Goal: Transaction & Acquisition: Purchase product/service

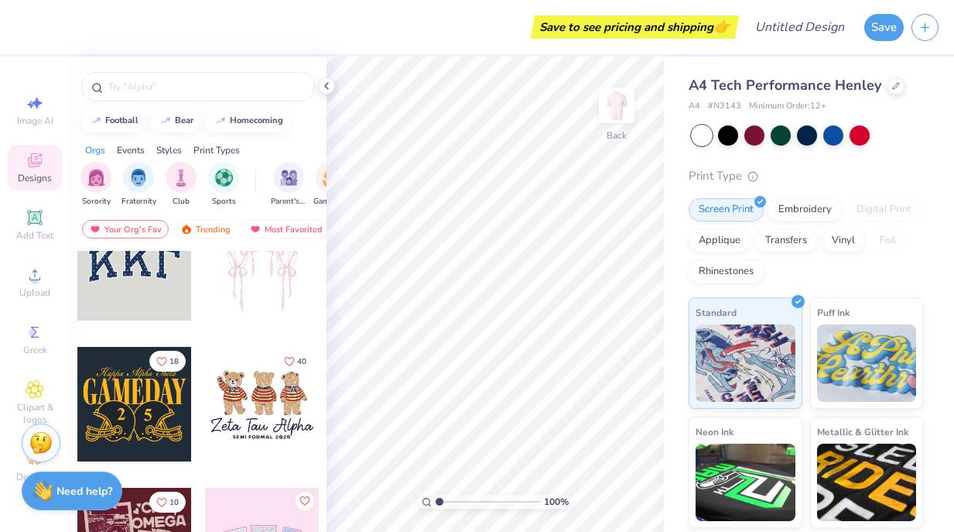
scroll to position [55, 0]
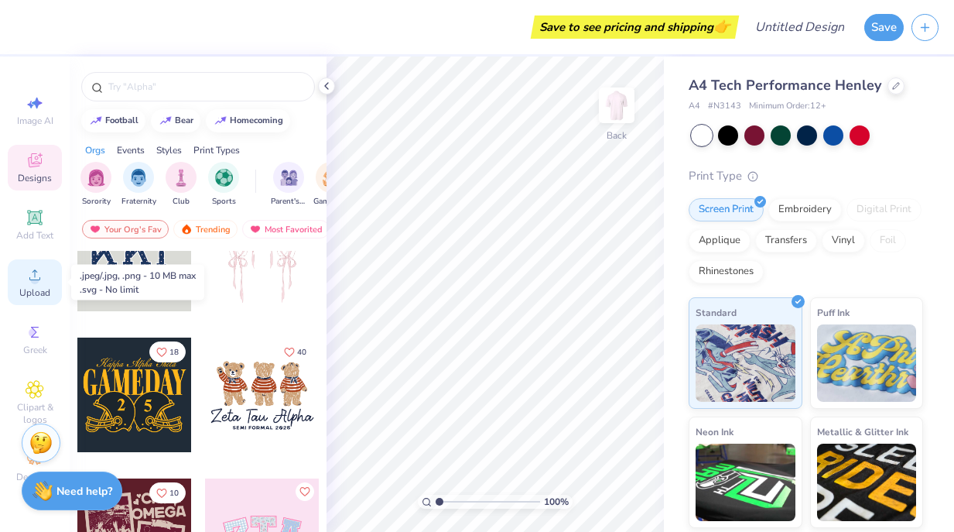
click at [45, 272] on div "Upload" at bounding box center [35, 282] width 54 height 46
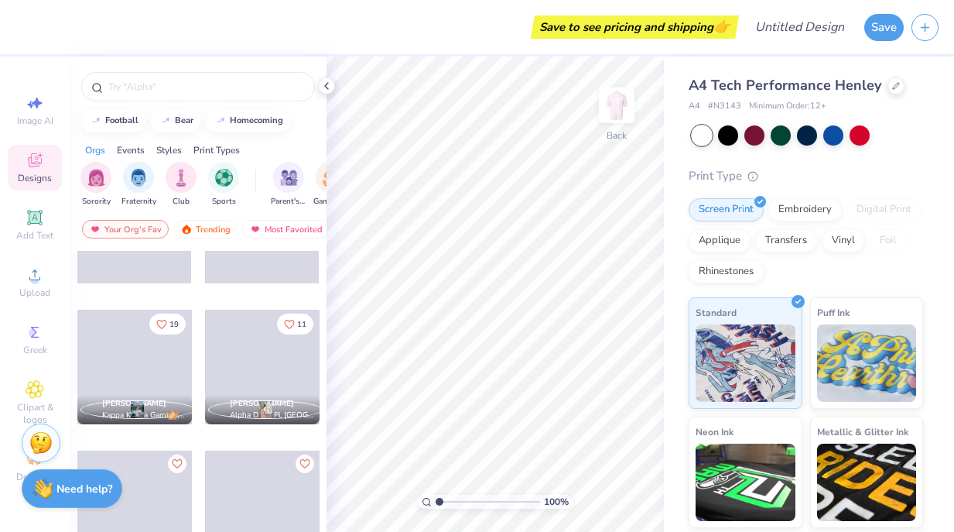
scroll to position [532, 0]
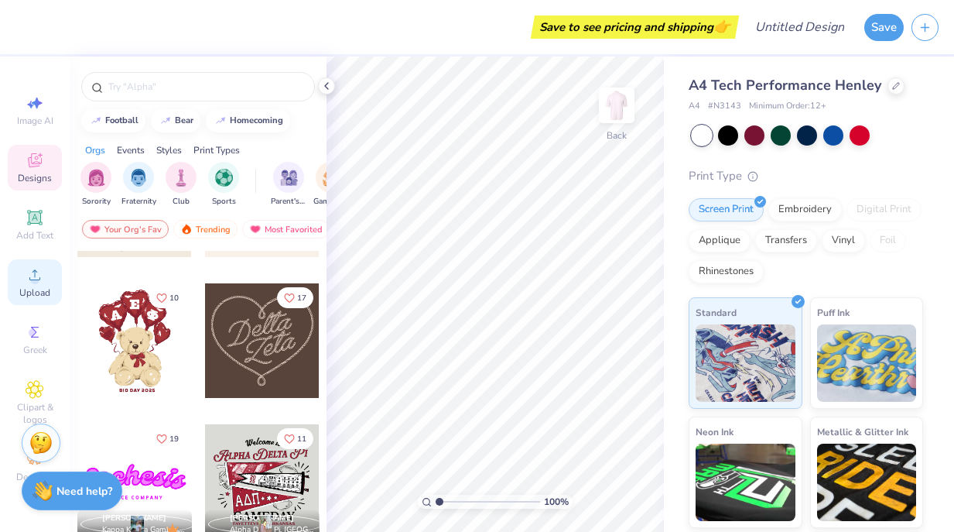
click at [30, 264] on div "Upload" at bounding box center [35, 282] width 54 height 46
click at [324, 84] on icon at bounding box center [326, 86] width 12 height 12
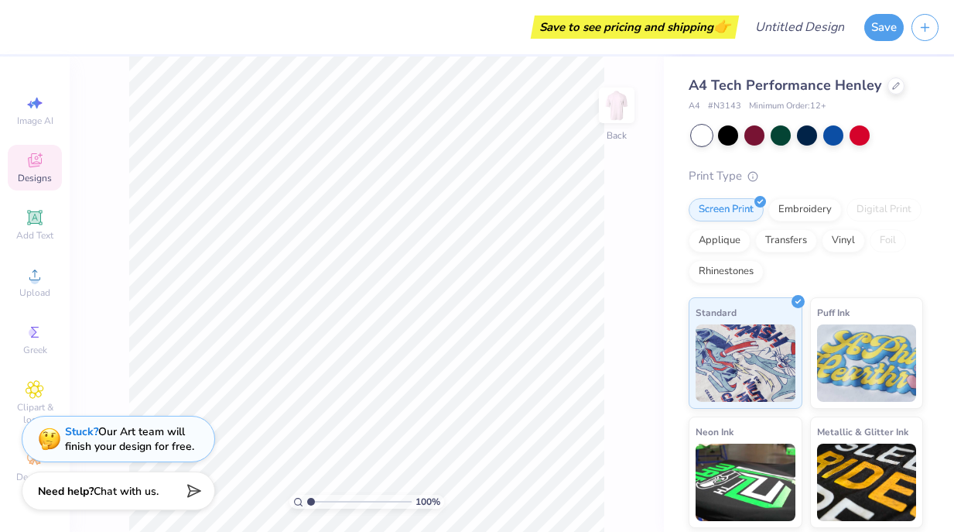
click at [663, 287] on div "Save to see pricing and shipping 👉 Design Title Save Image AI Designs Add Text …" at bounding box center [477, 266] width 954 height 532
click at [226, 13] on div "Save to see pricing and shipping 👉" at bounding box center [379, 27] width 712 height 54
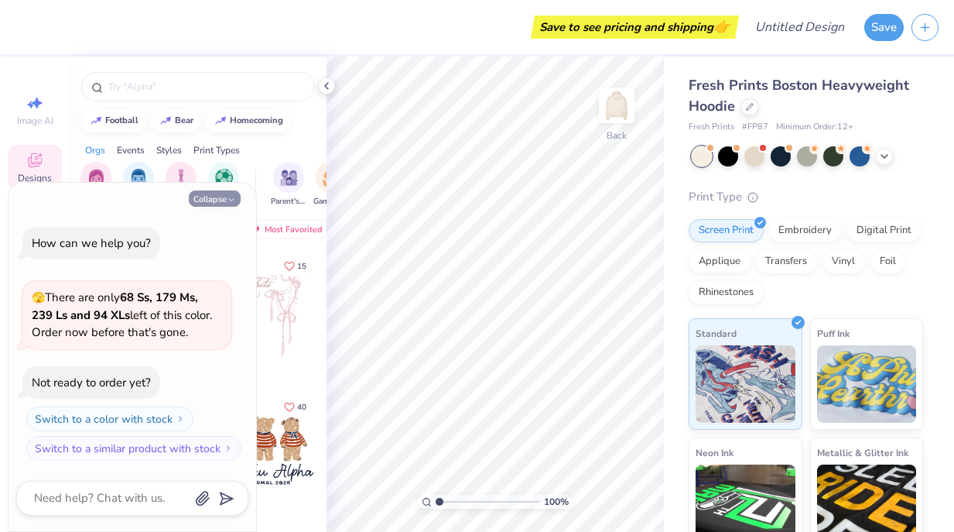
click at [225, 204] on button "Collapse" at bounding box center [215, 198] width 52 height 16
type textarea "x"
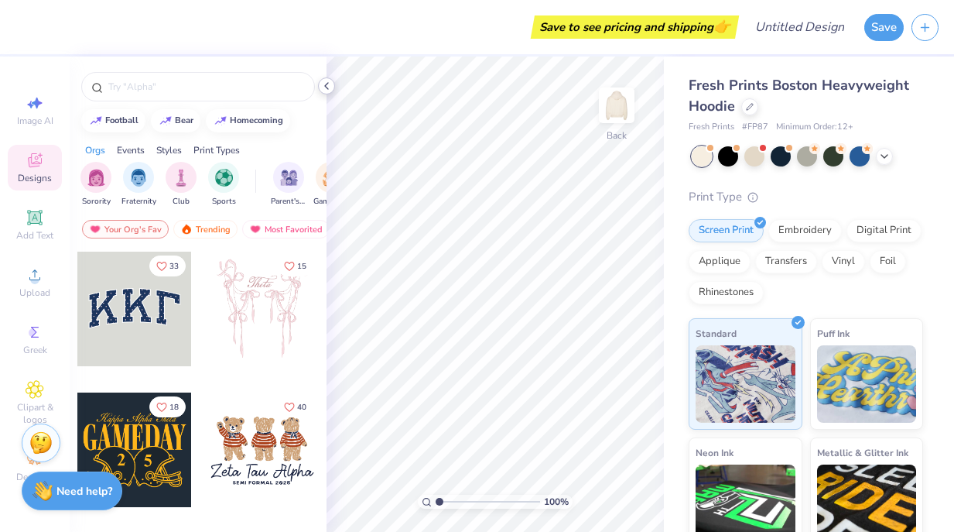
click at [326, 89] on icon at bounding box center [326, 86] width 12 height 12
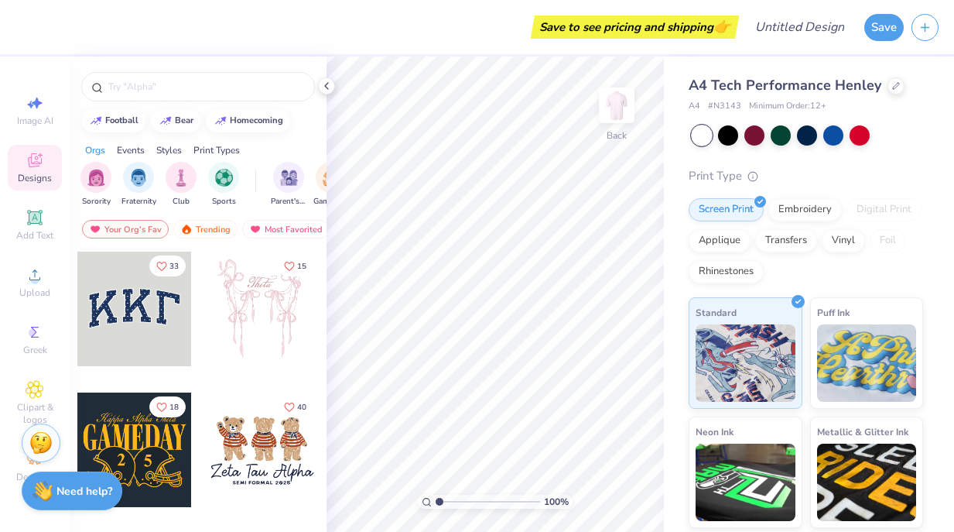
click at [707, 134] on div at bounding box center [702, 135] width 20 height 20
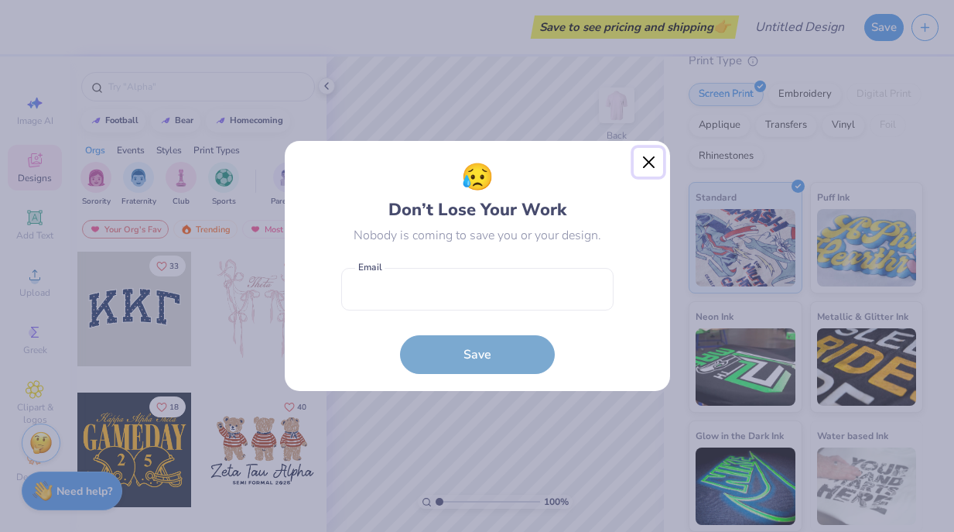
click at [645, 161] on button "Close" at bounding box center [648, 162] width 29 height 29
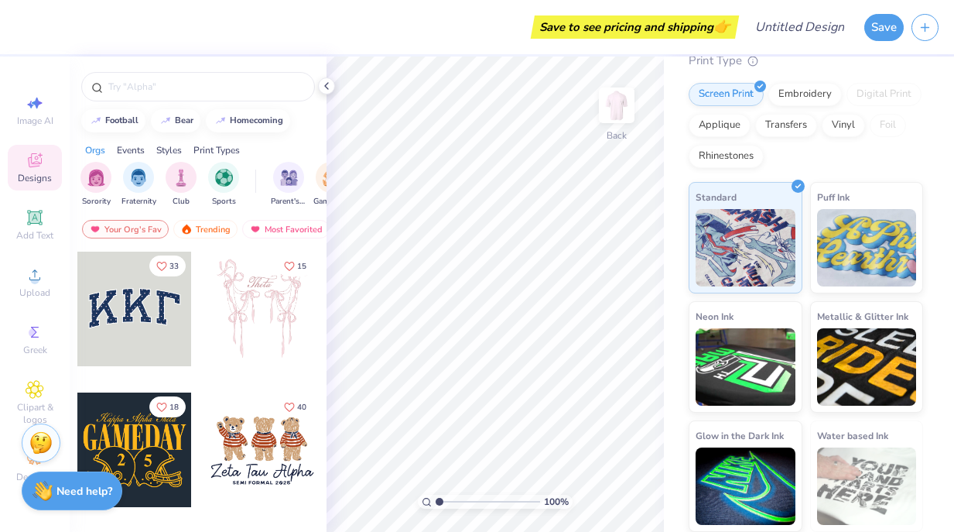
scroll to position [0, 0]
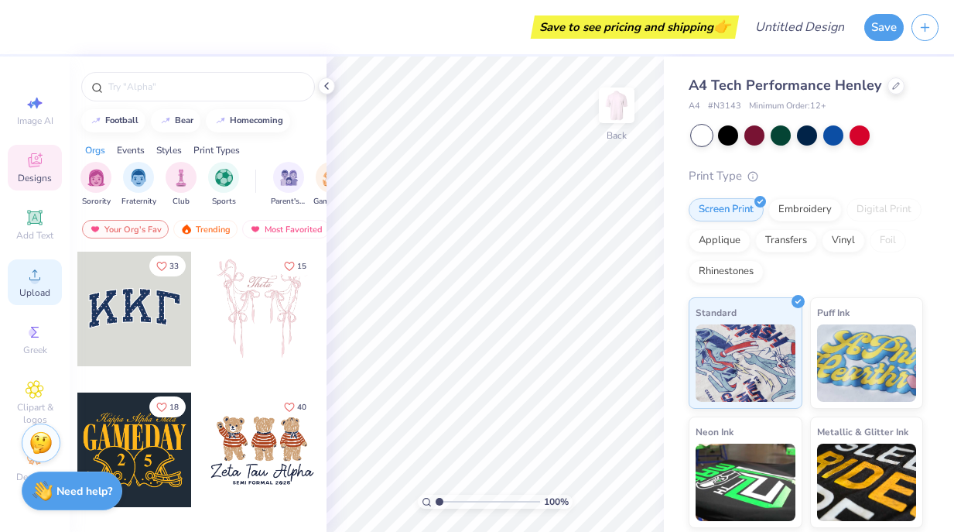
click at [21, 272] on div "Upload" at bounding box center [35, 282] width 54 height 46
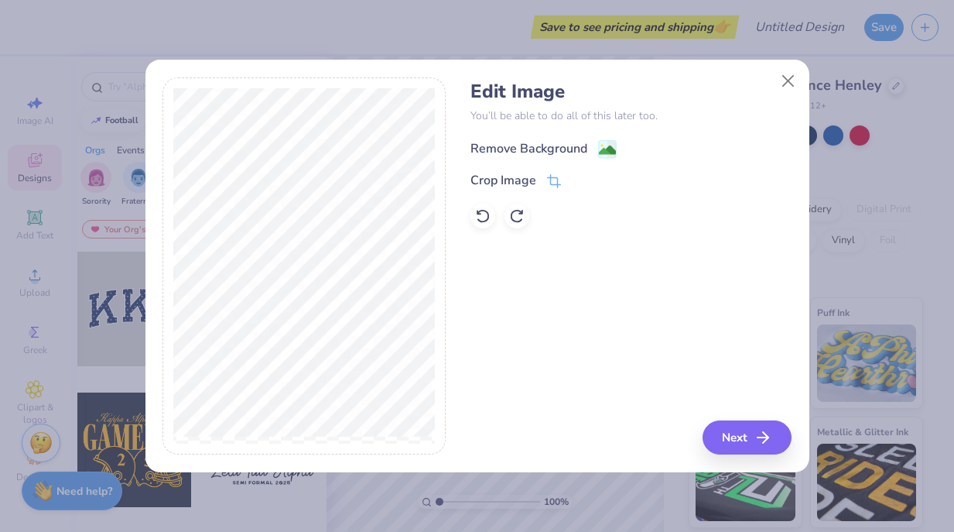
click at [596, 149] on div "Remove Background" at bounding box center [544, 148] width 146 height 19
click at [741, 429] on button "Next" at bounding box center [749, 437] width 89 height 34
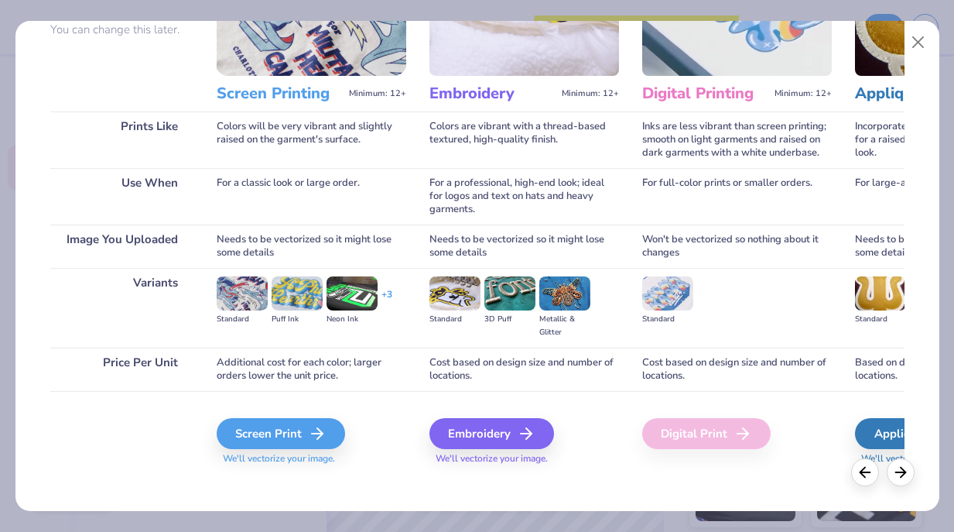
scroll to position [163, 0]
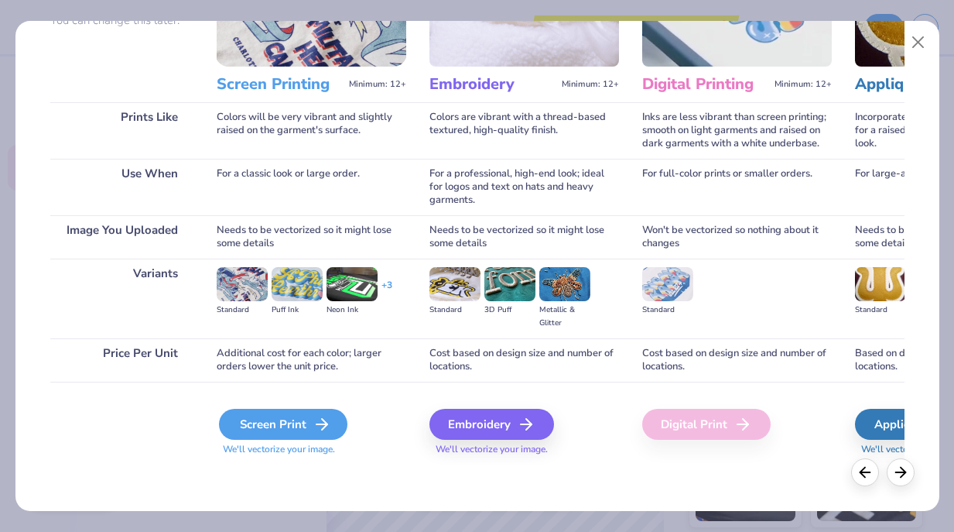
click at [308, 420] on div "Screen Print" at bounding box center [283, 424] width 129 height 31
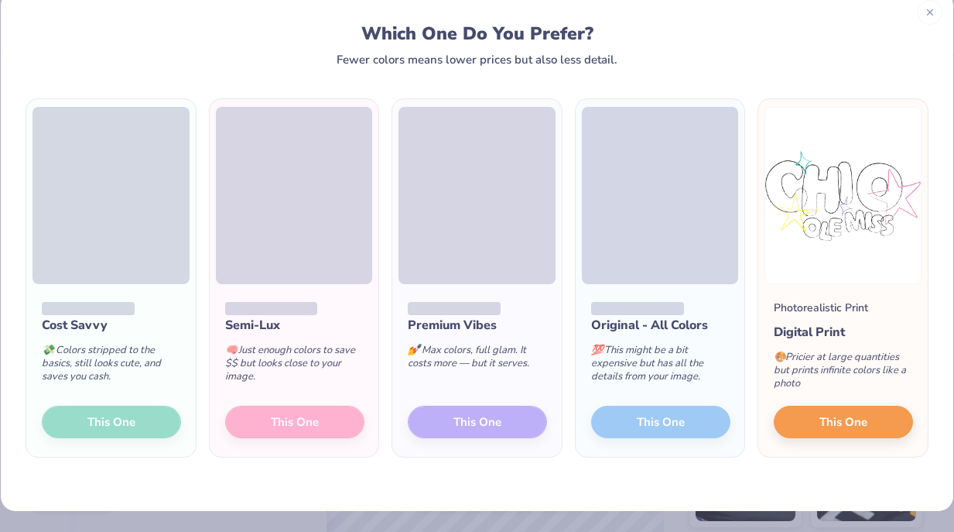
scroll to position [15, 0]
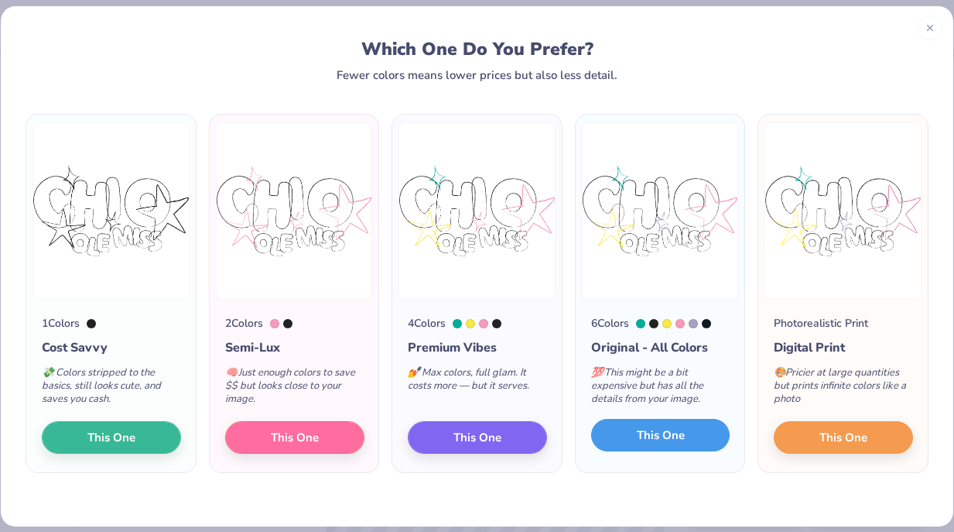
click at [627, 435] on button "This One" at bounding box center [660, 435] width 139 height 33
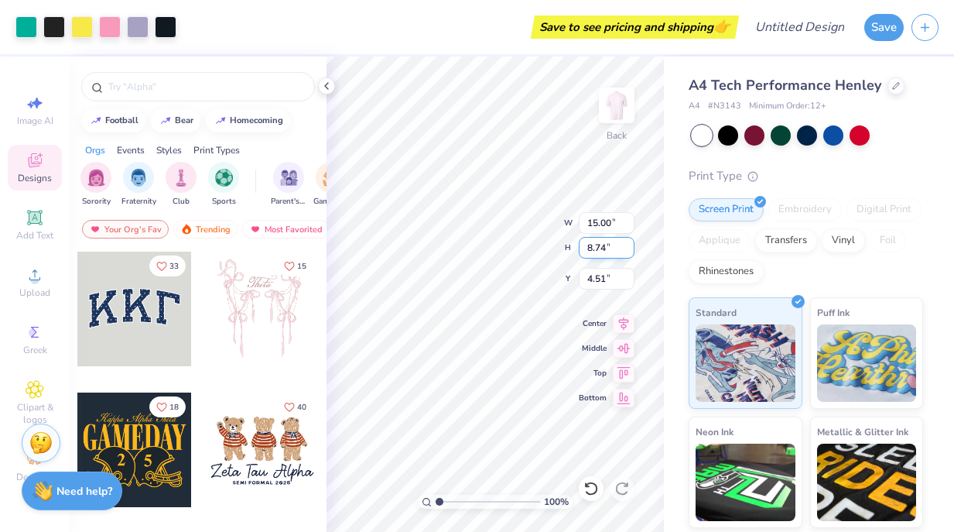
type input "4.51"
click at [682, 148] on div "A4 Tech Performance Henley A4 # N3143 Minimum Order: 12 + Print Type Screen Pri…" at bounding box center [809, 352] width 290 height 591
click at [668, 289] on div "A4 Tech Performance Henley A4 # N3143 Minimum Order: 12 + Print Type Screen Pri…" at bounding box center [809, 352] width 290 height 591
click at [327, 84] on icon at bounding box center [326, 86] width 12 height 12
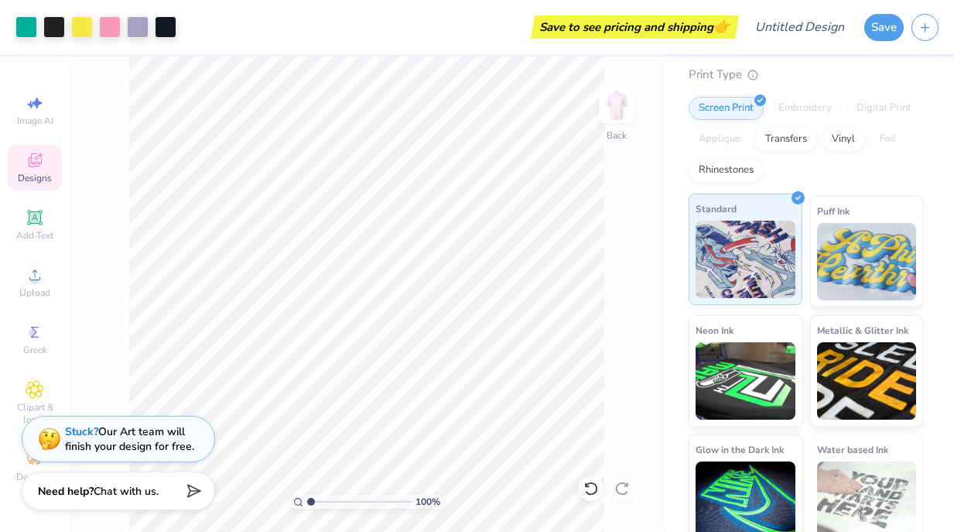
scroll to position [115, 0]
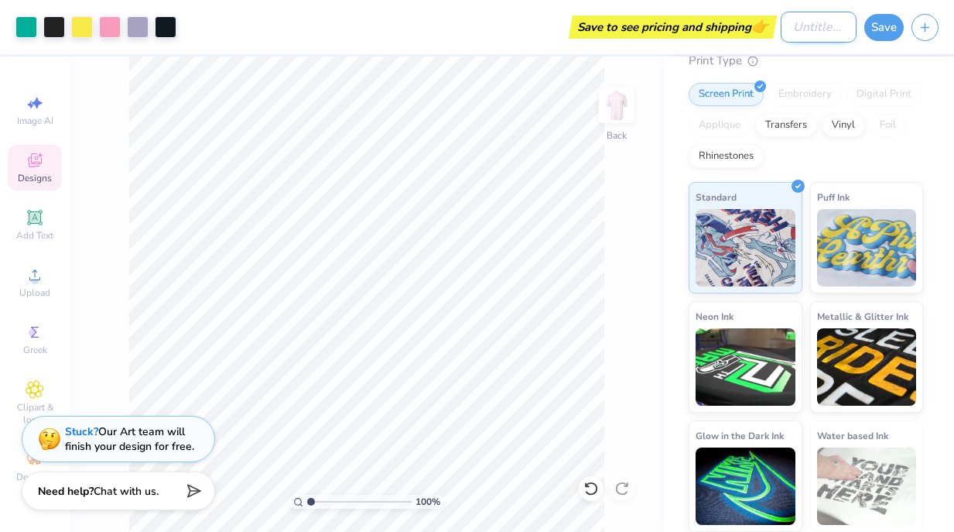
click at [823, 25] on input "Design Title" at bounding box center [819, 27] width 76 height 31
type input "C"
type input "Bubble Henley"
click at [886, 26] on button "Save" at bounding box center [884, 25] width 39 height 27
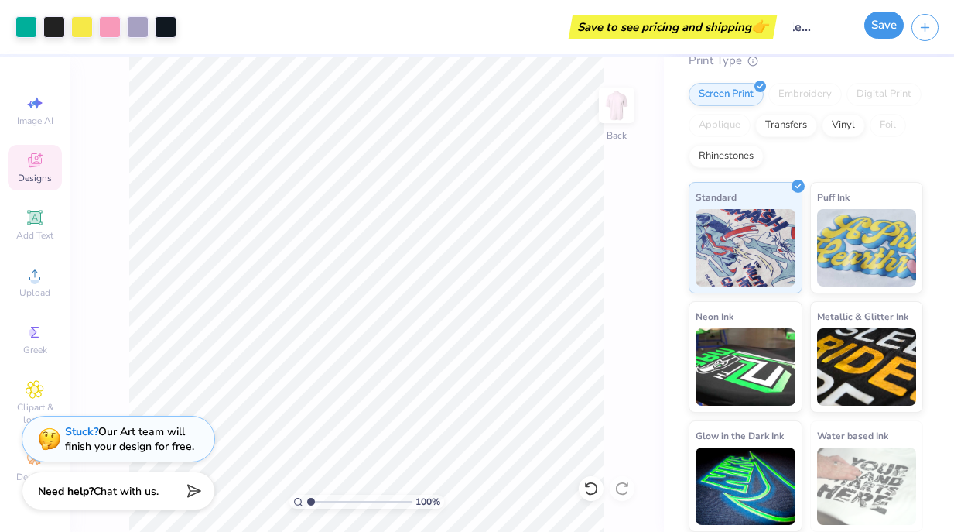
scroll to position [0, 0]
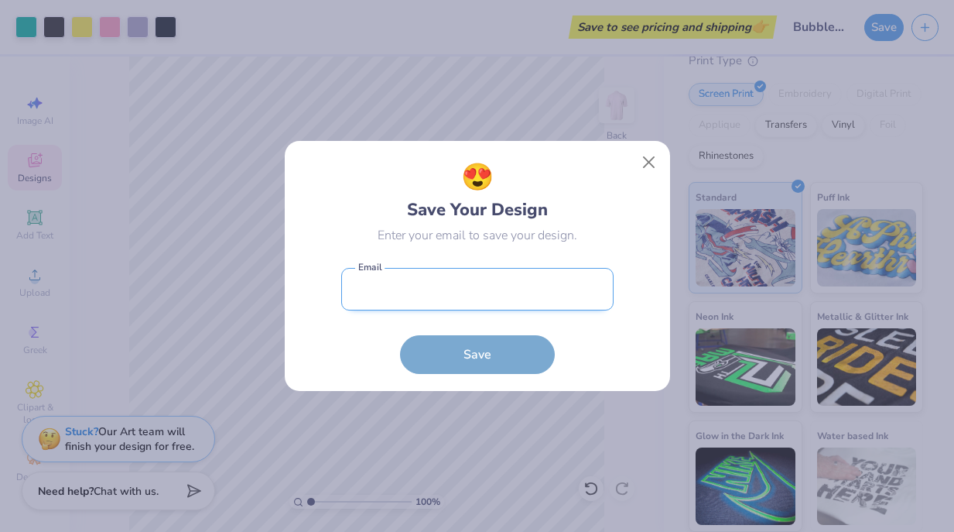
click at [576, 280] on input "email" at bounding box center [477, 289] width 272 height 43
type input "mlawlercarpenter@gmail.com"
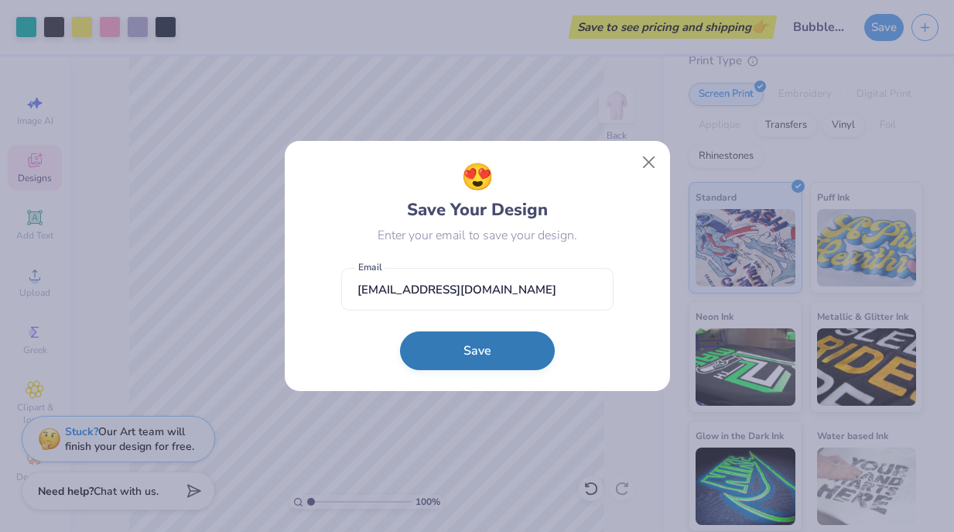
click at [451, 348] on button "Save" at bounding box center [477, 350] width 155 height 39
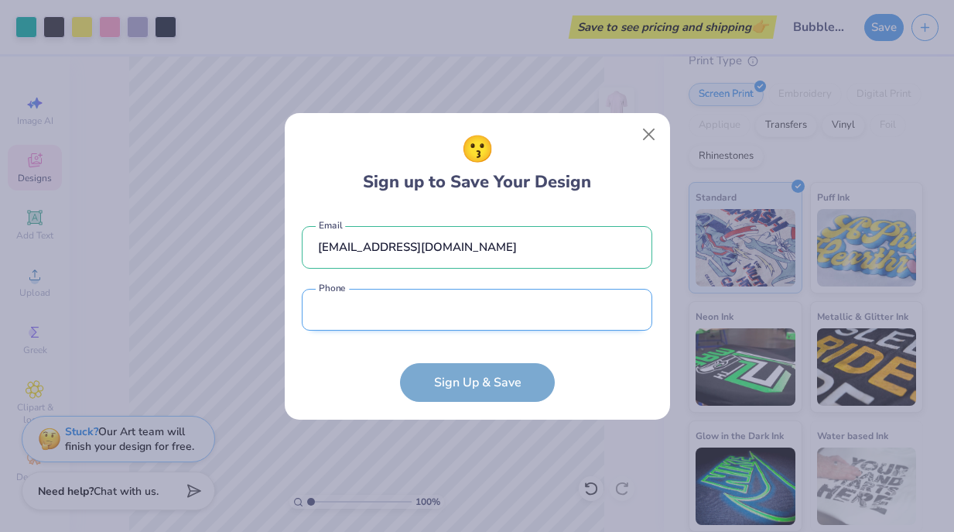
click at [449, 313] on input "tel" at bounding box center [477, 310] width 351 height 43
type input "(972) 740-6495"
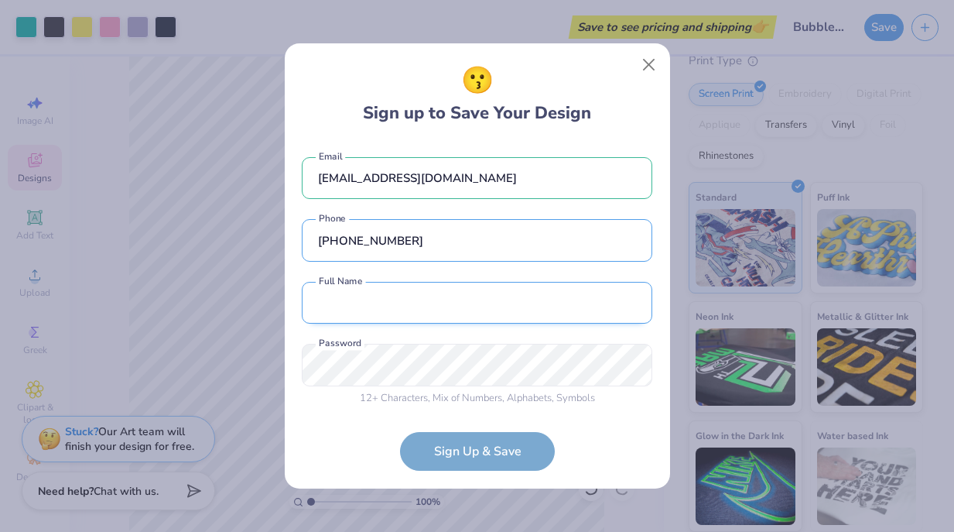
scroll to position [6, 0]
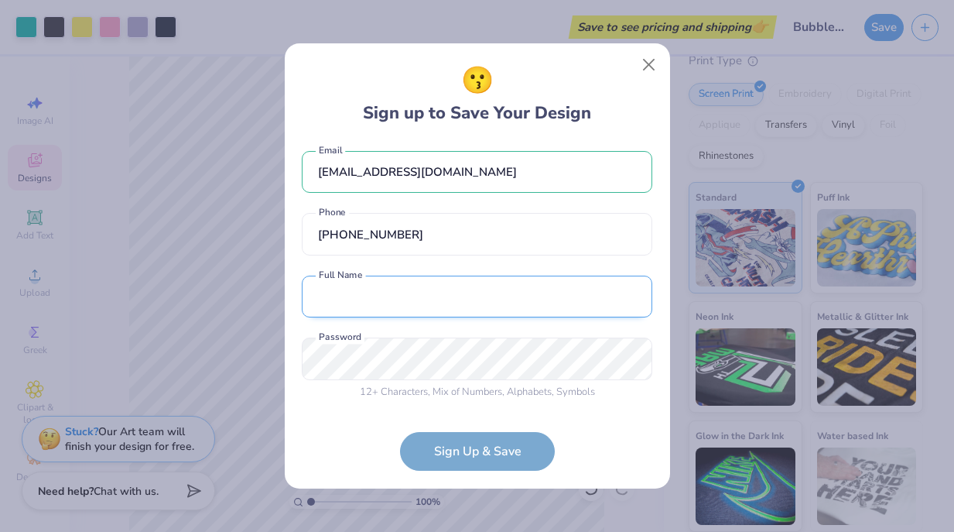
click at [435, 290] on input "text" at bounding box center [477, 297] width 351 height 43
type input "Lawler Carpenter"
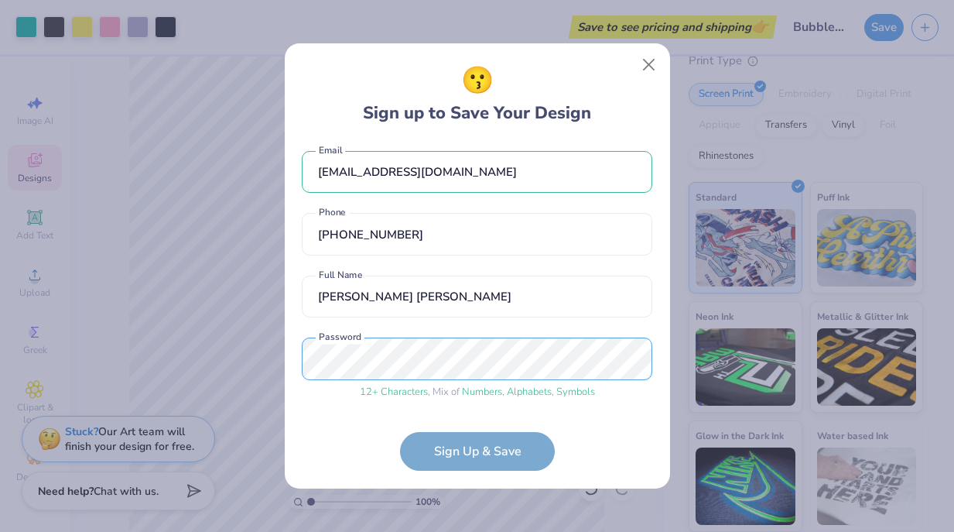
scroll to position [65, 0]
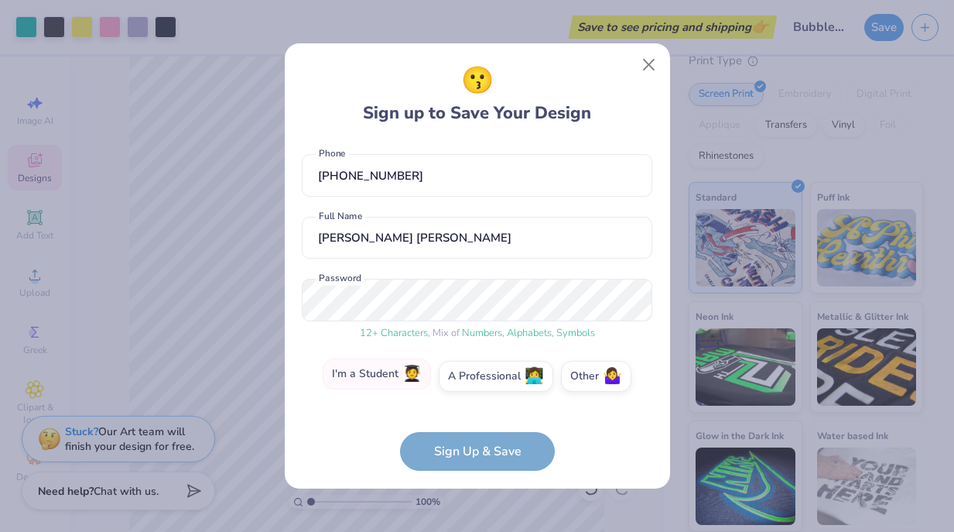
click at [392, 370] on label "I'm a Student 🧑‍🎓" at bounding box center [377, 373] width 108 height 31
click at [472, 440] on input "I'm a Student 🧑‍🎓" at bounding box center [477, 445] width 10 height 10
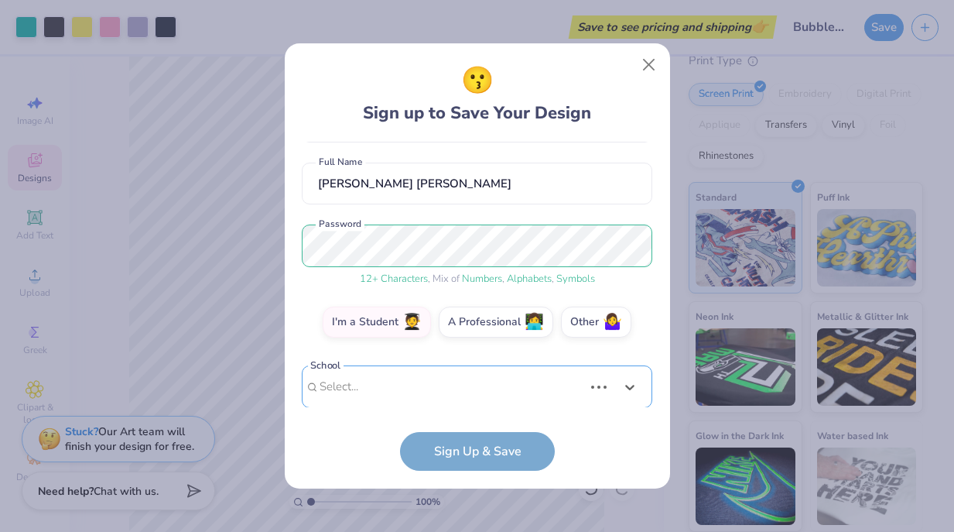
click at [432, 391] on div "Use Up and Down to choose options, press Enter to select the currently focused …" at bounding box center [477, 409] width 351 height 89
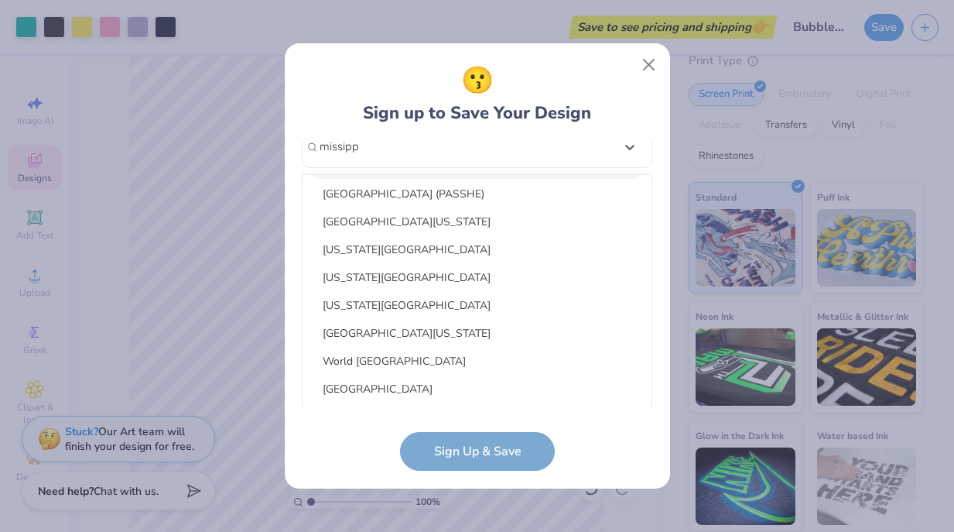
scroll to position [138, 0]
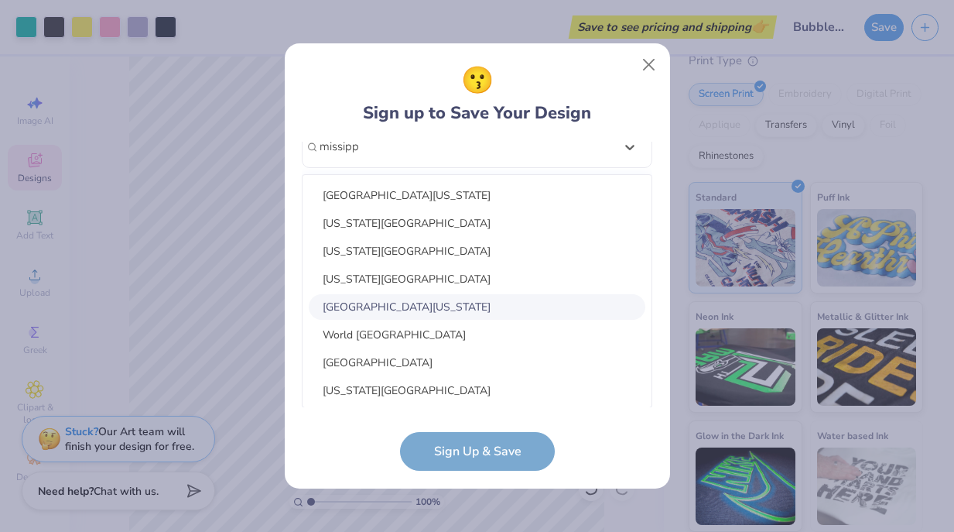
click at [410, 309] on div "[GEOGRAPHIC_DATA][US_STATE]" at bounding box center [477, 307] width 337 height 26
type input "missipp"
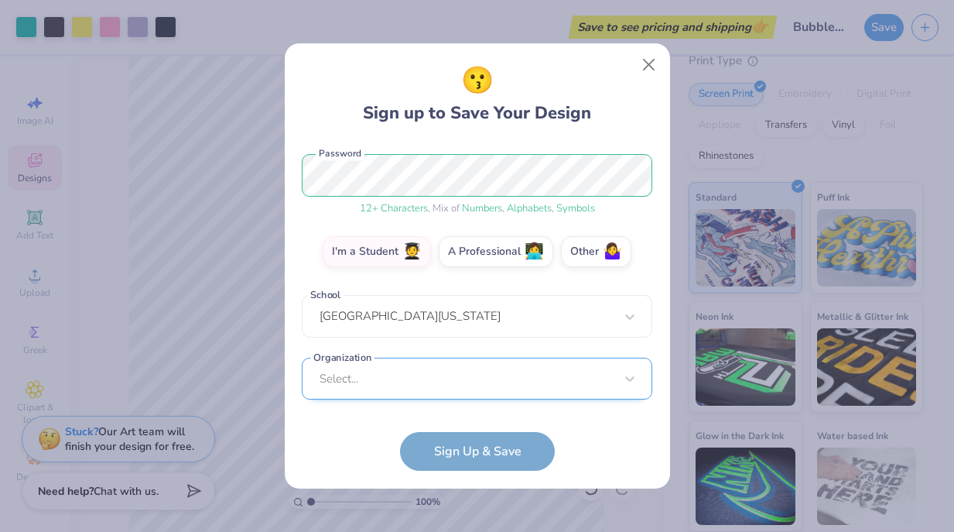
click at [366, 375] on div "Select..." at bounding box center [477, 379] width 351 height 43
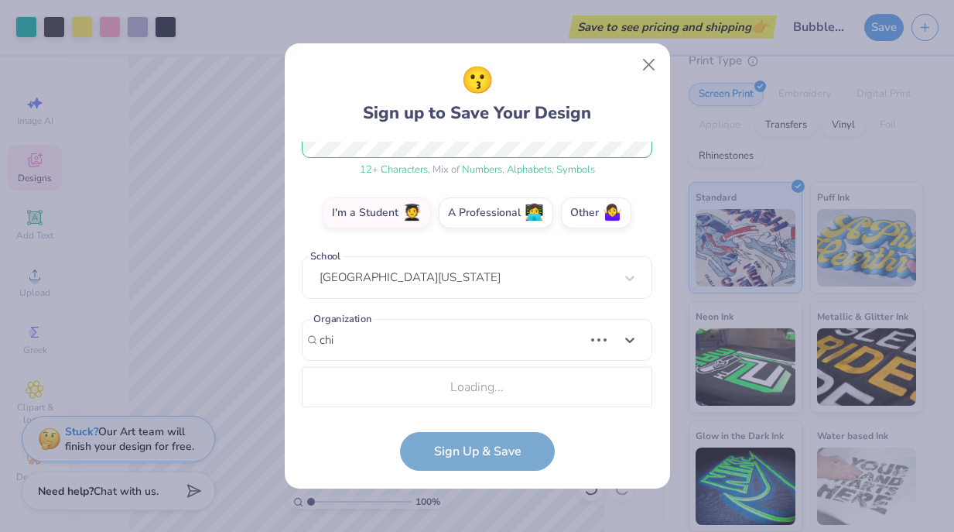
scroll to position [422, 0]
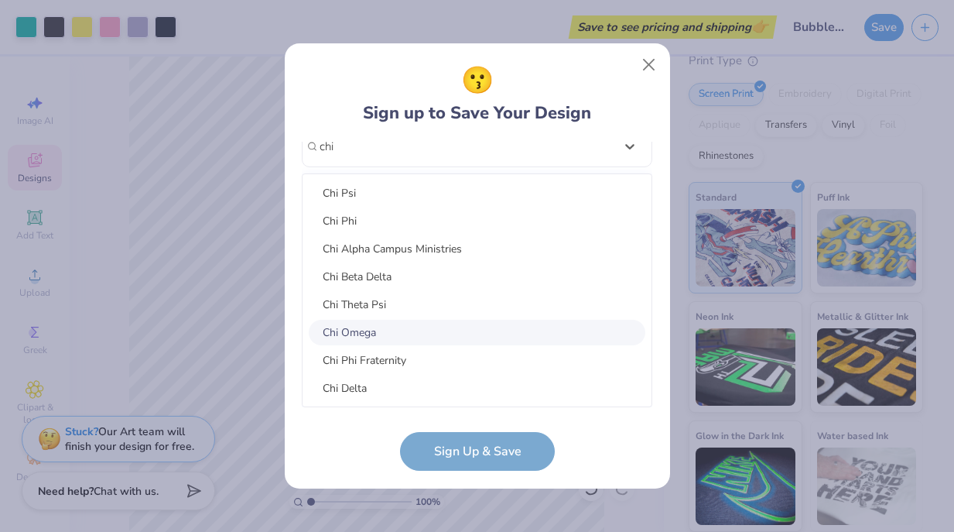
click at [357, 340] on div "Chi Omega" at bounding box center [477, 333] width 337 height 26
type input "chi"
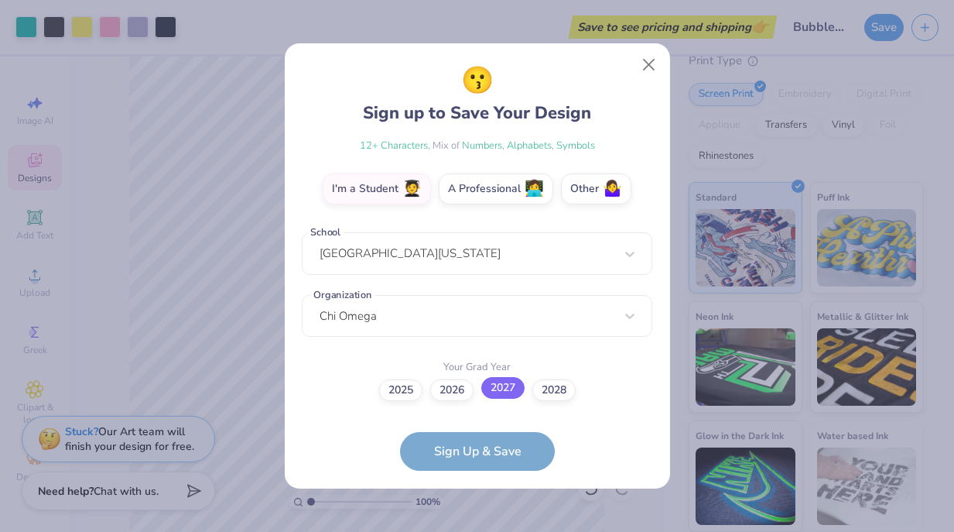
click at [500, 392] on label "2027" at bounding box center [503, 388] width 43 height 22
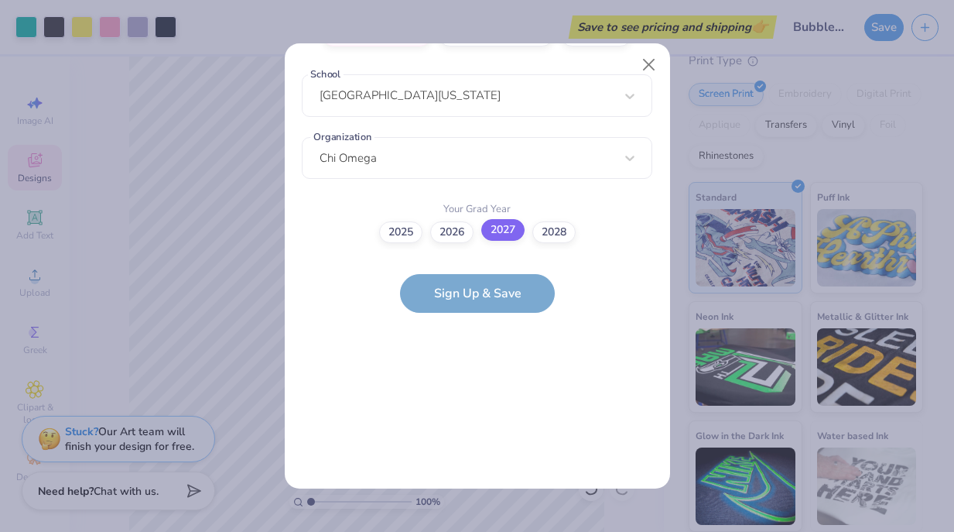
scroll to position [0, 0]
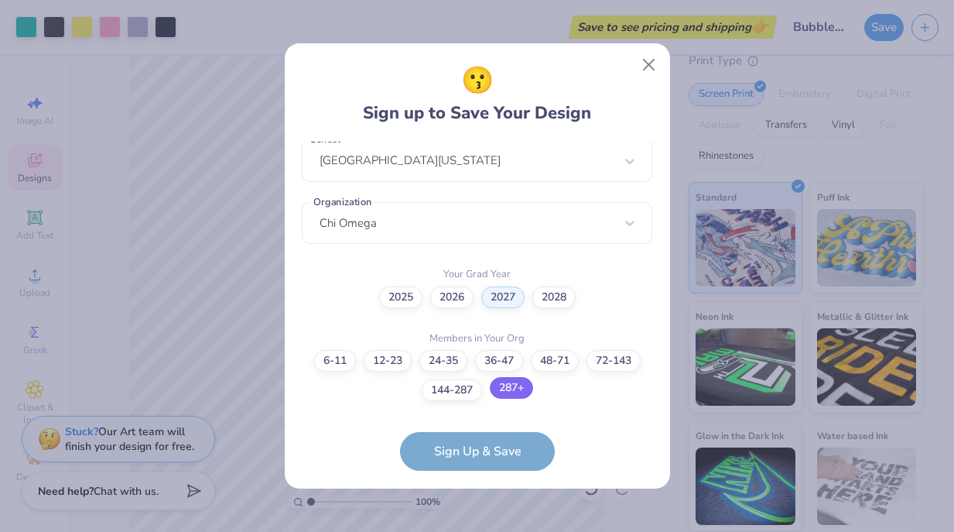
click at [506, 392] on label "287+" at bounding box center [511, 388] width 43 height 22
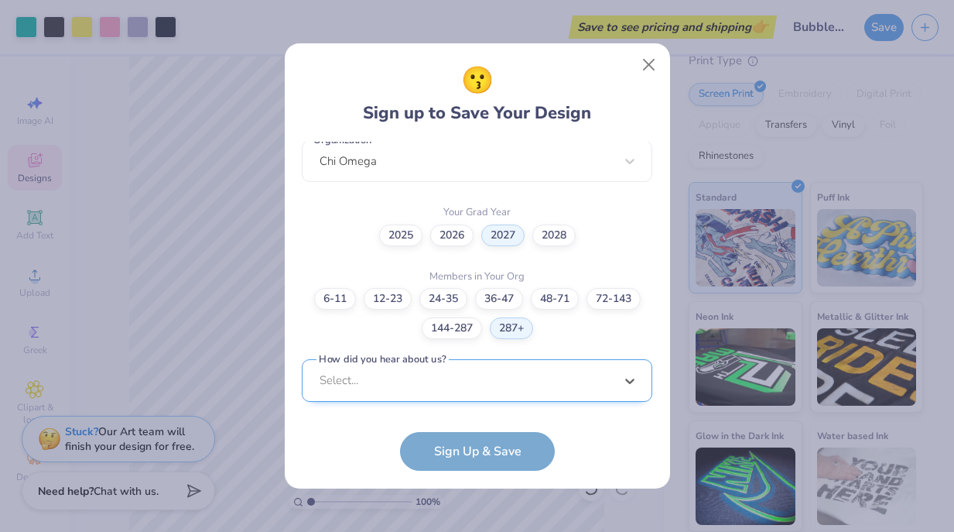
scroll to position [639, 0]
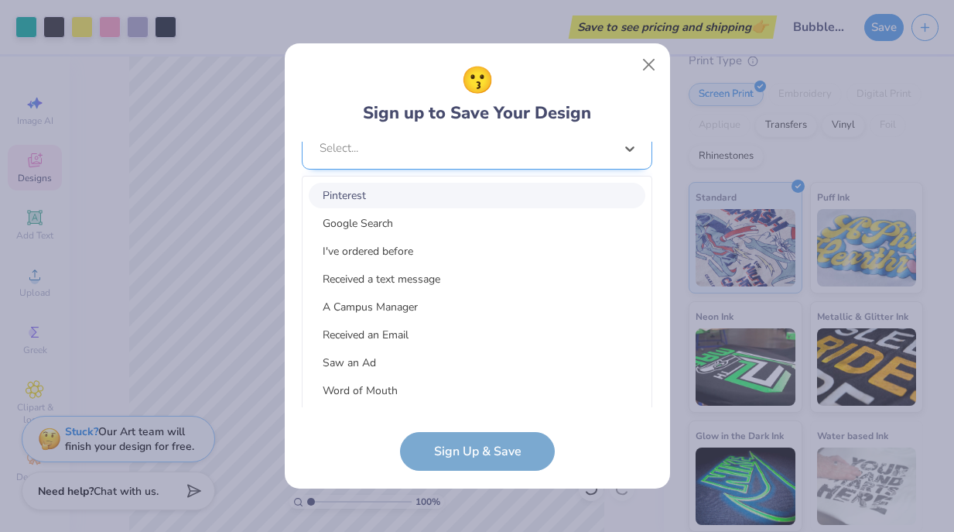
click at [407, 388] on div "option Pinterest focused, 1 of 15. 15 results available. Use Up and Down to cho…" at bounding box center [477, 268] width 351 height 283
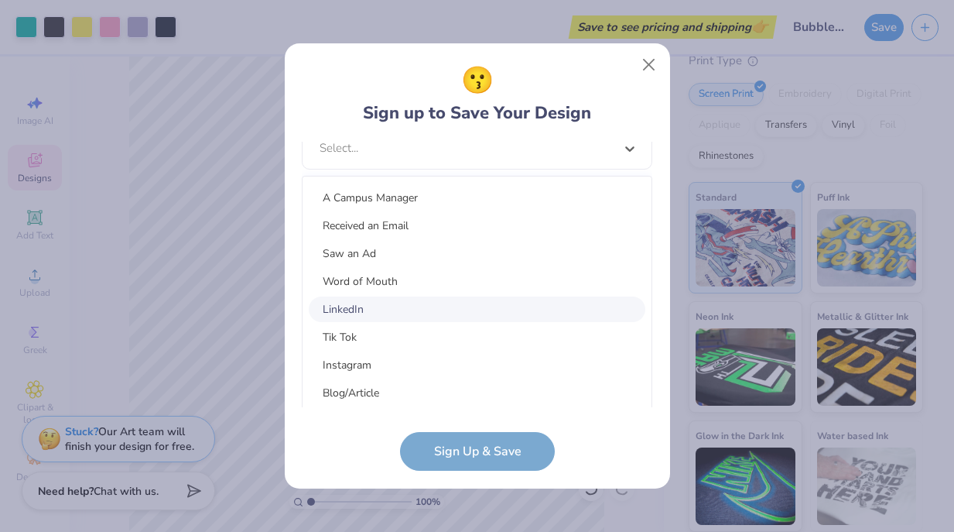
scroll to position [103, 0]
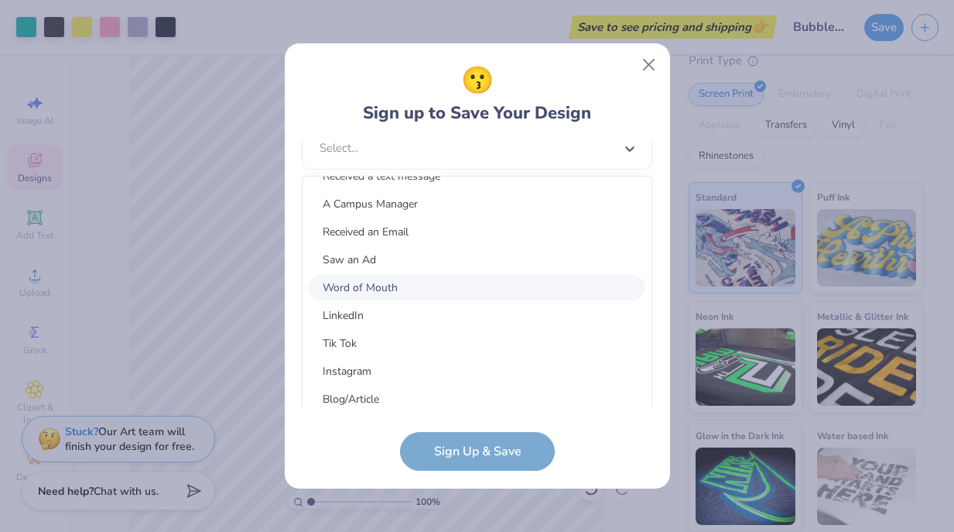
click at [402, 278] on div "Word of Mouth" at bounding box center [477, 288] width 337 height 26
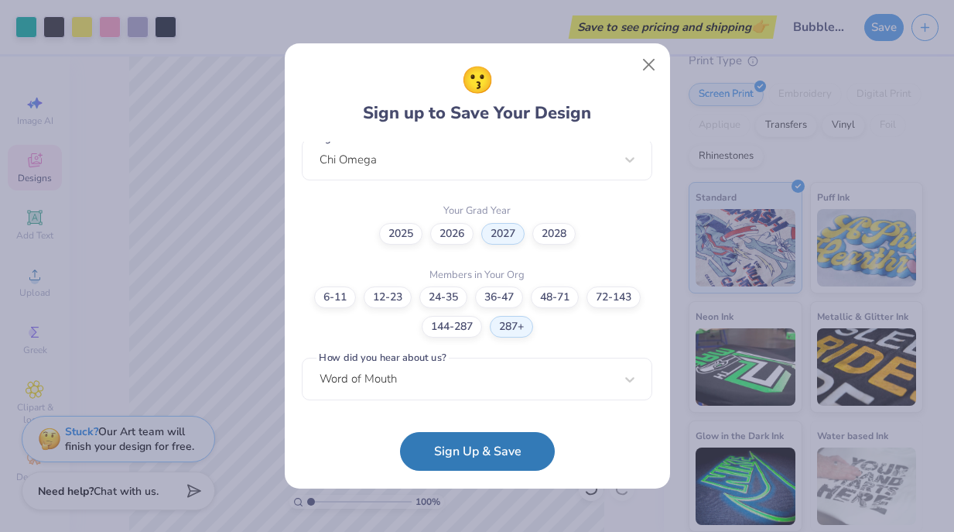
scroll to position [407, 0]
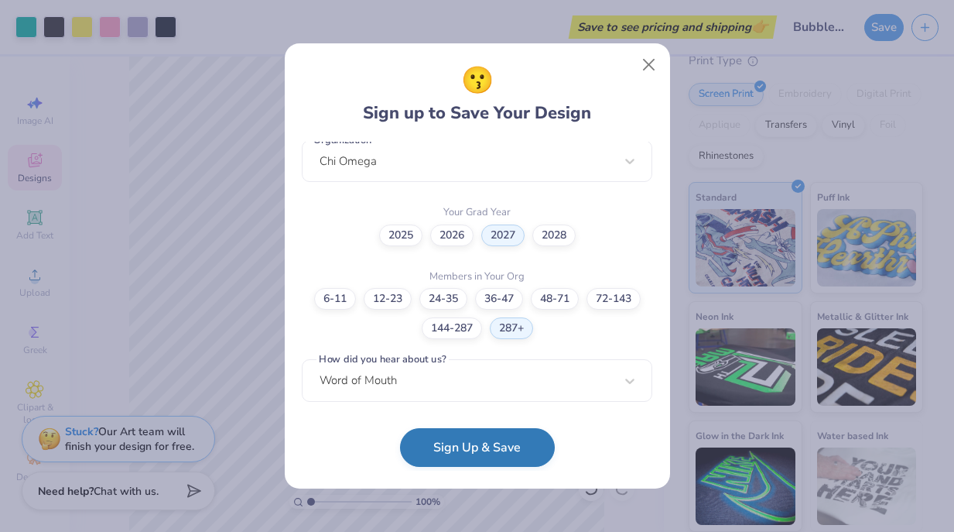
click at [495, 444] on button "Sign Up & Save" at bounding box center [477, 447] width 155 height 39
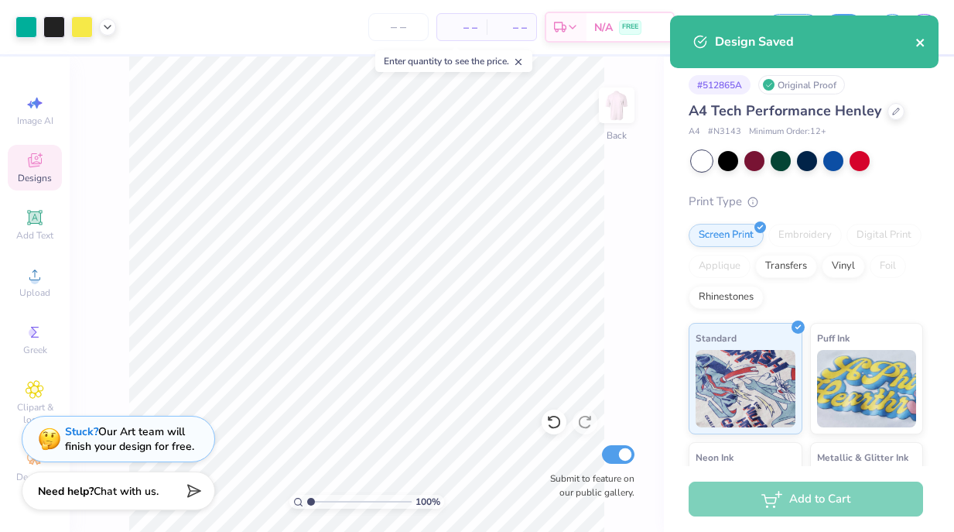
click at [923, 42] on icon "close" at bounding box center [921, 42] width 11 height 12
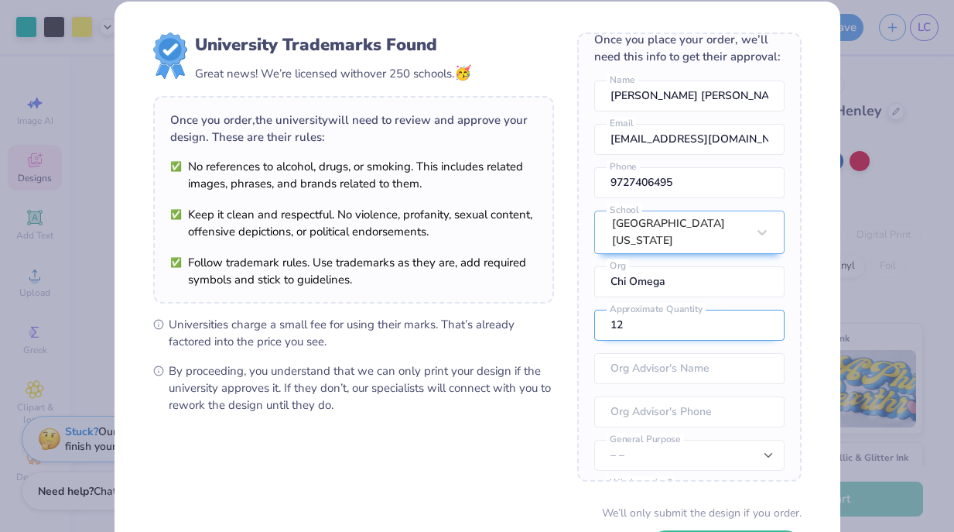
scroll to position [15, 0]
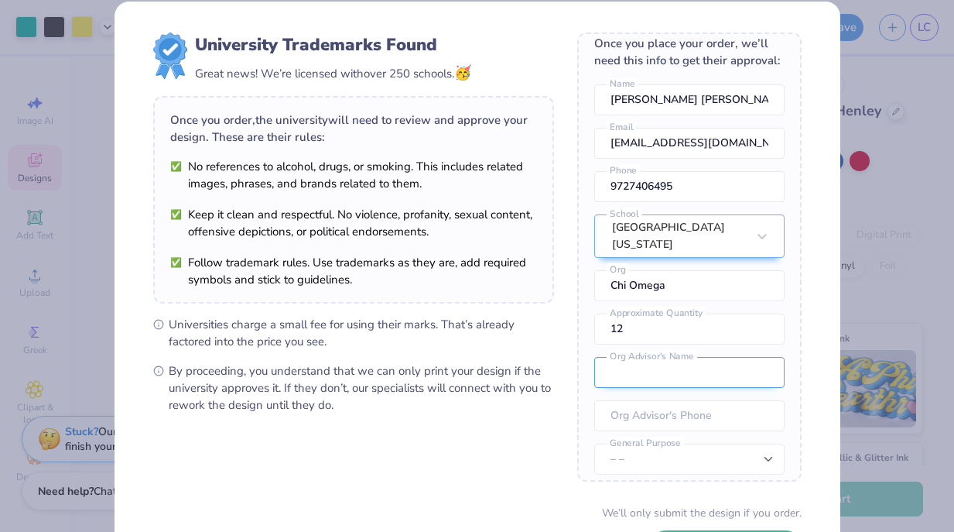
click at [661, 361] on input "text" at bounding box center [690, 372] width 190 height 31
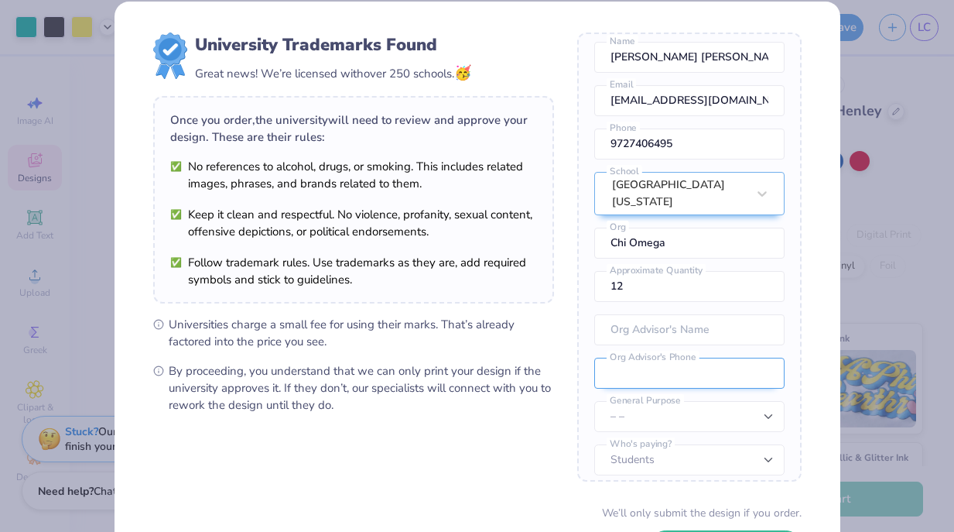
click at [667, 363] on input "tel" at bounding box center [690, 373] width 190 height 31
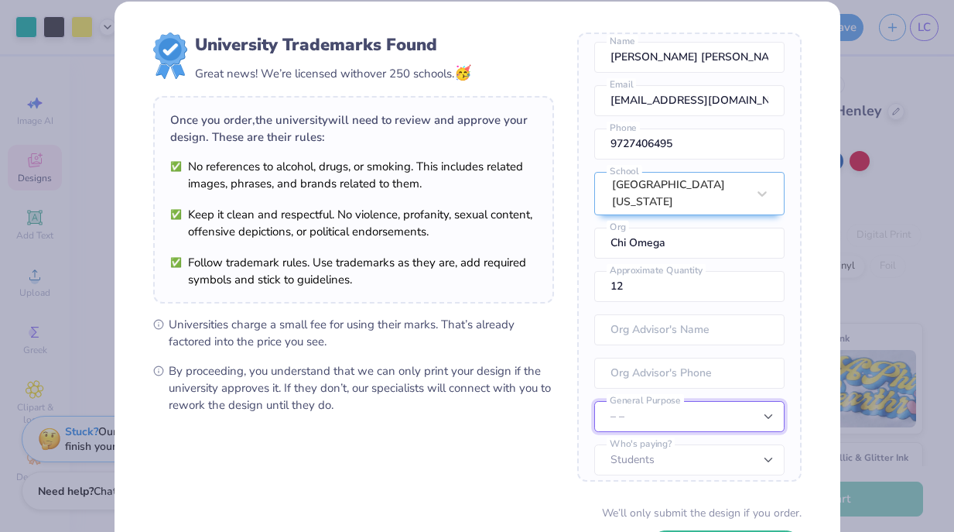
click at [631, 406] on select "– – Member apparel for registered Student Organization / Department / School Fu…" at bounding box center [690, 416] width 190 height 31
click at [595, 401] on select "– – Member apparel for registered Student Organization / Department / School Fu…" at bounding box center [690, 416] width 190 height 31
click at [637, 404] on select "– – Member apparel for registered Student Organization / Department / School Fu…" at bounding box center [690, 416] width 190 height 31
click at [595, 401] on select "– – Member apparel for registered Student Organization / Department / School Fu…" at bounding box center [690, 416] width 190 height 31
click at [637, 405] on select "– – Member apparel for registered Student Organization / Department / School Fu…" at bounding box center [690, 416] width 190 height 31
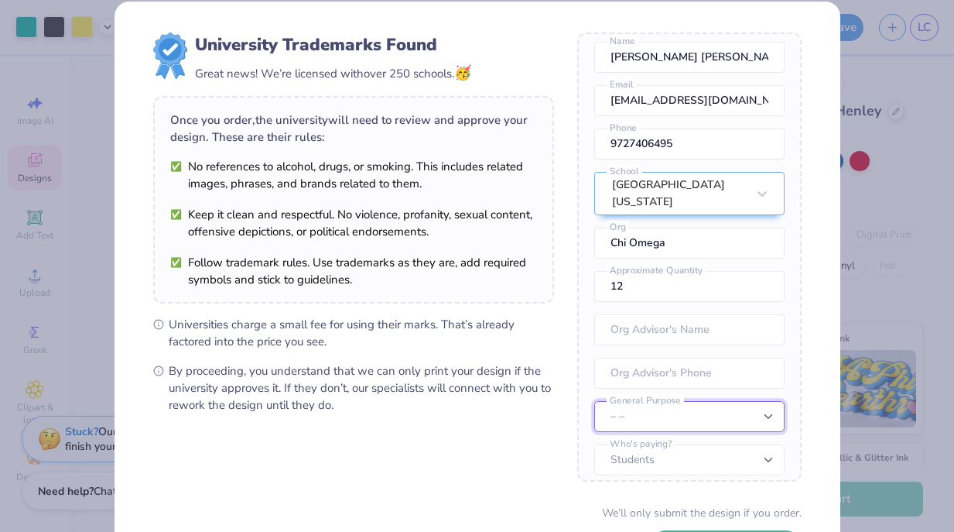
select select "Member apparel for registered Student Organization / Department / School"
click at [595, 401] on select "– – Member apparel for registered Student Organization / Department / School Fu…" at bounding box center [690, 416] width 190 height 31
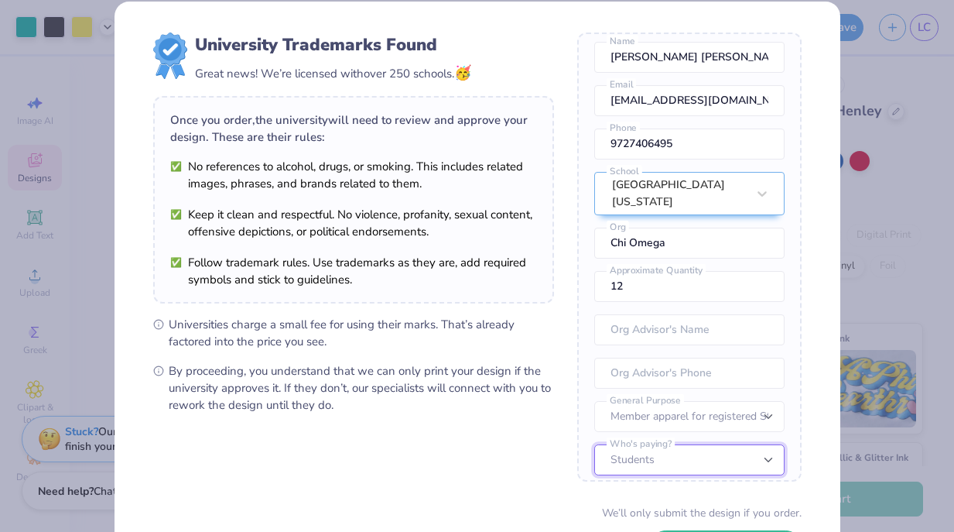
click at [650, 444] on select "Students University" at bounding box center [690, 459] width 190 height 31
click at [595, 444] on select "Students University" at bounding box center [690, 459] width 190 height 31
click at [661, 358] on input "tel" at bounding box center [690, 373] width 190 height 31
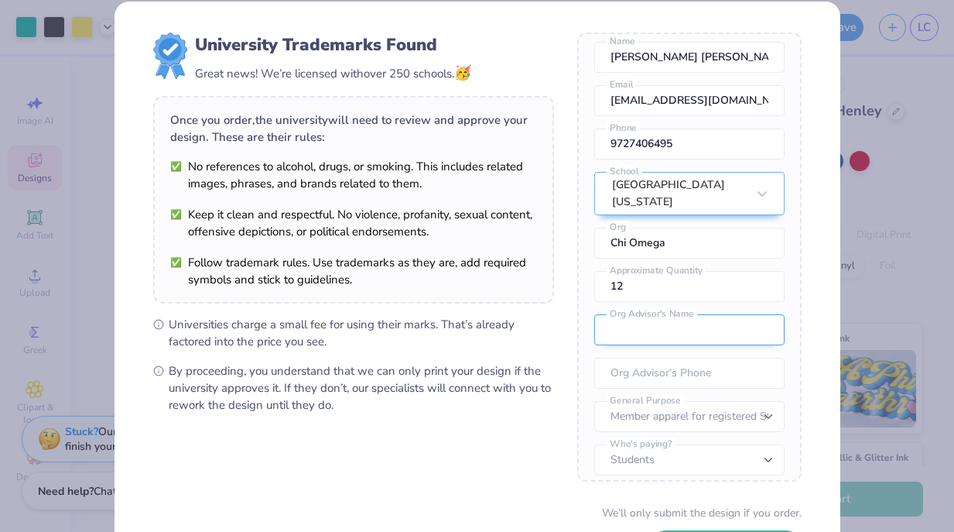
click at [656, 314] on input "text" at bounding box center [690, 329] width 190 height 31
click at [590, 287] on div "Once you place your order, we’ll need this info to get their approval: Lawler C…" at bounding box center [689, 257] width 224 height 449
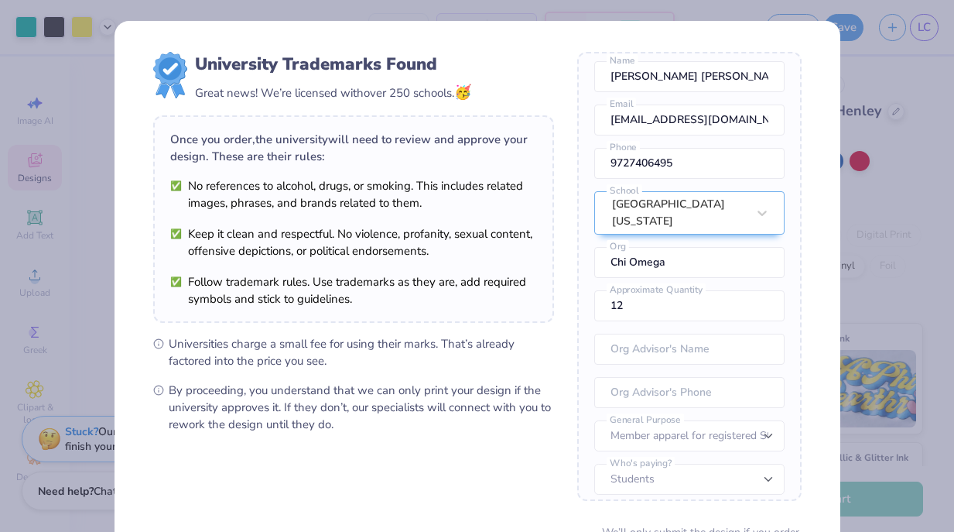
scroll to position [142, 0]
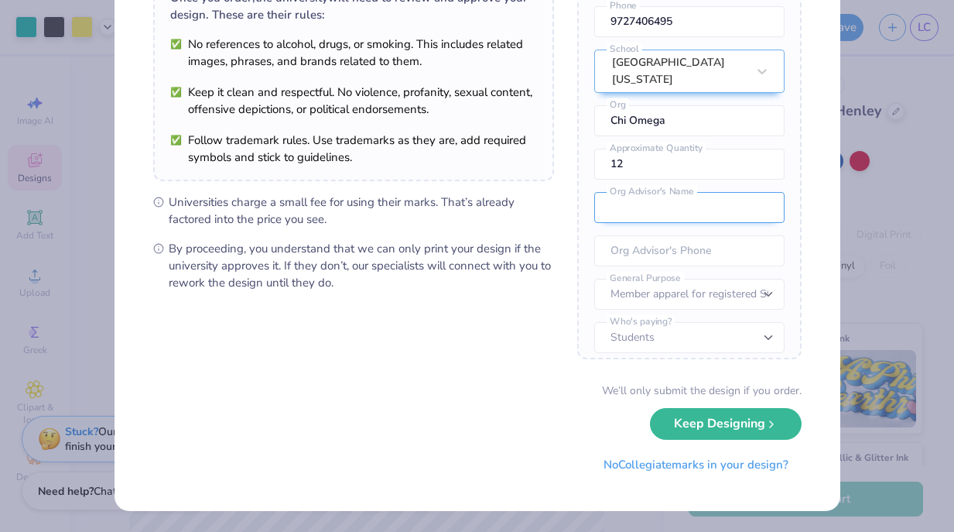
click at [661, 192] on input "text" at bounding box center [690, 207] width 190 height 31
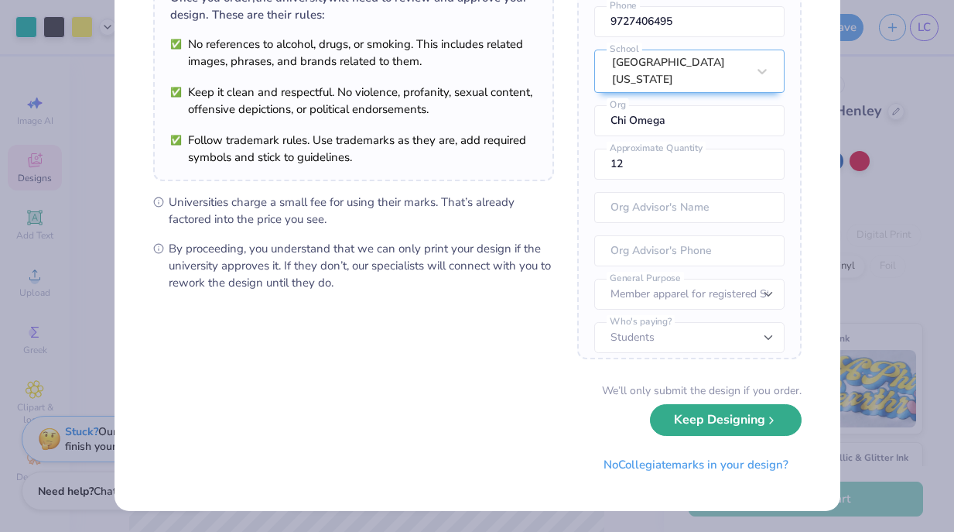
click at [718, 427] on button "Keep Designing" at bounding box center [726, 420] width 152 height 32
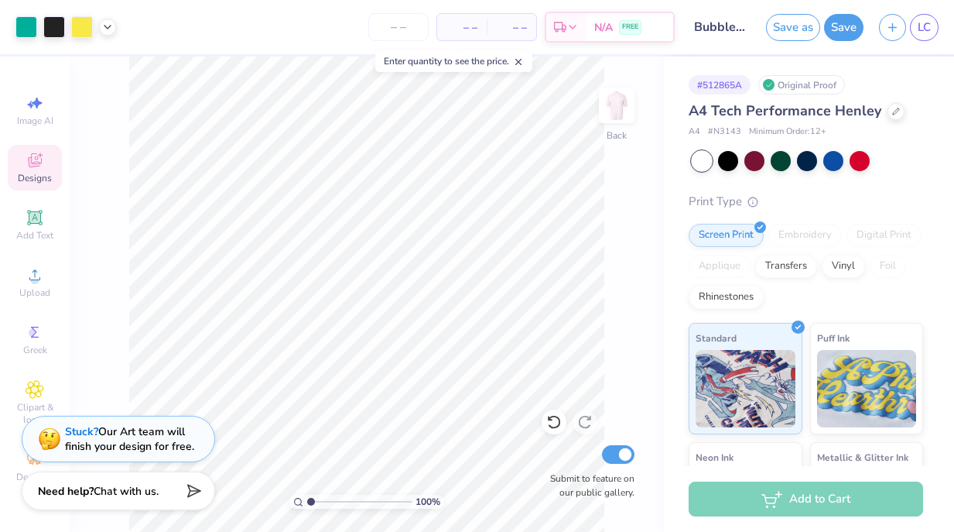
click at [468, 33] on span "– –" at bounding box center [462, 27] width 31 height 16
click at [397, 26] on input "number" at bounding box center [398, 27] width 60 height 28
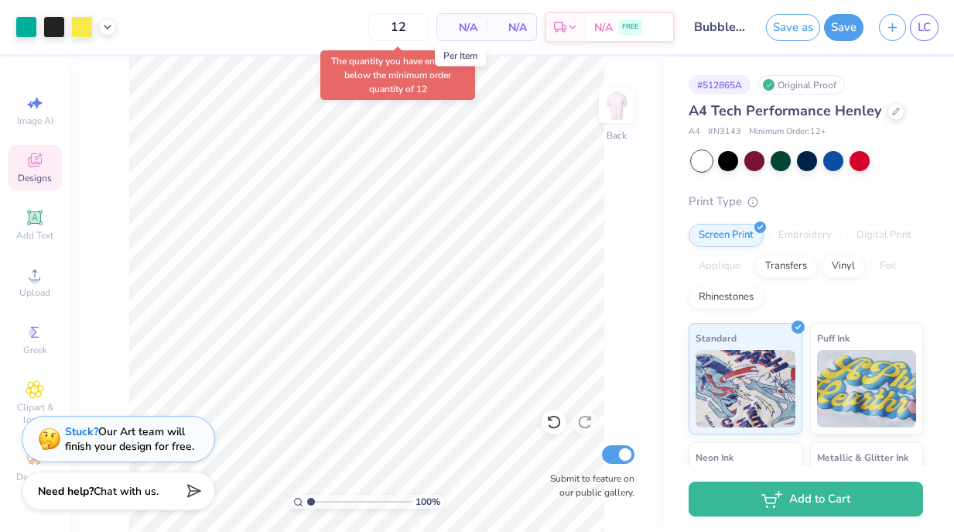
click at [471, 23] on span "N/A" at bounding box center [462, 27] width 31 height 16
click at [377, 28] on input "12" at bounding box center [347, 27] width 60 height 28
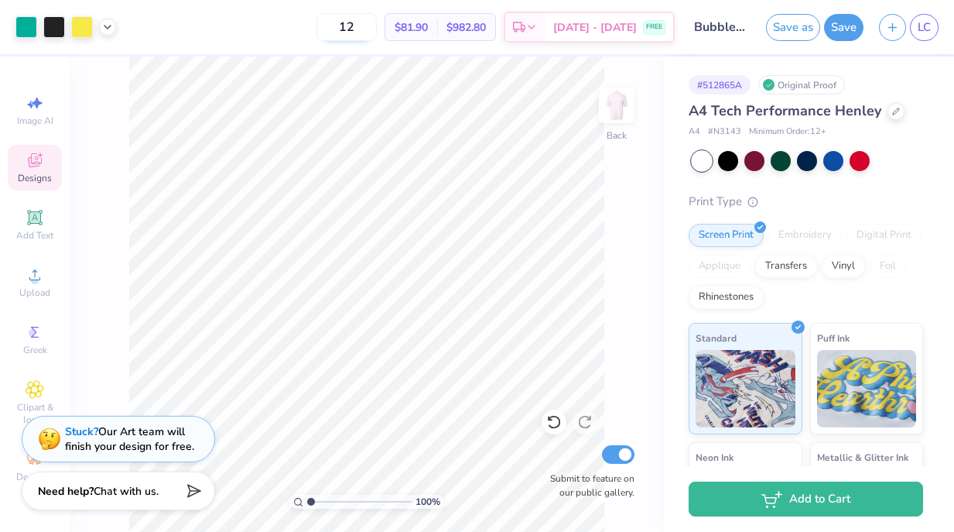
click at [377, 29] on input "12" at bounding box center [347, 27] width 60 height 28
click at [368, 24] on input "30" at bounding box center [338, 27] width 60 height 28
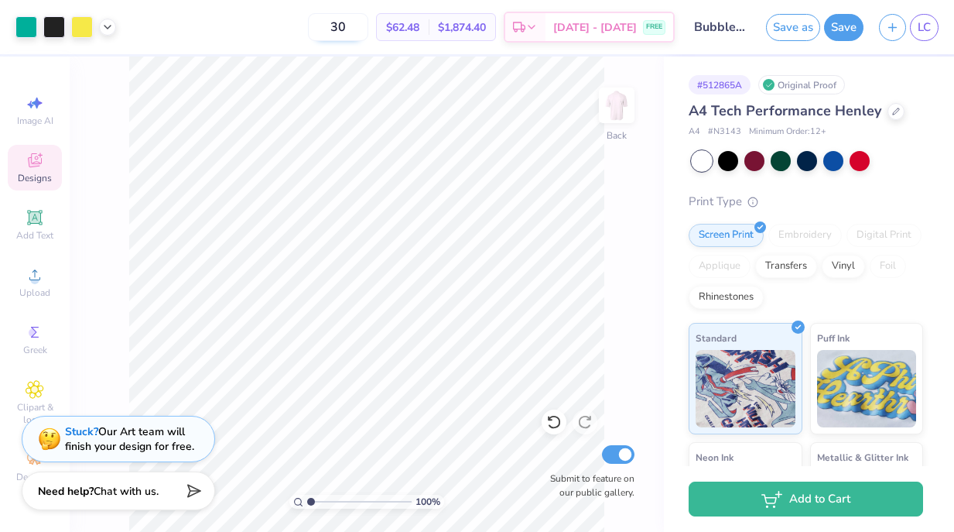
click at [368, 24] on input "30" at bounding box center [338, 27] width 60 height 28
click at [360, 22] on input "50" at bounding box center [338, 27] width 60 height 28
click at [368, 26] on input "100" at bounding box center [338, 27] width 60 height 28
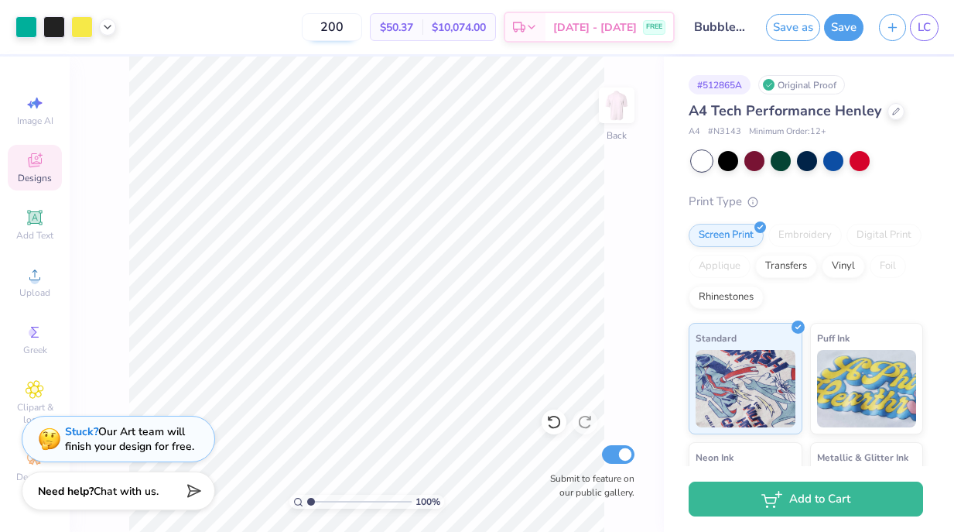
click at [359, 33] on input "200" at bounding box center [332, 27] width 60 height 28
type input "500"
click at [790, 26] on button "Save as" at bounding box center [793, 25] width 54 height 27
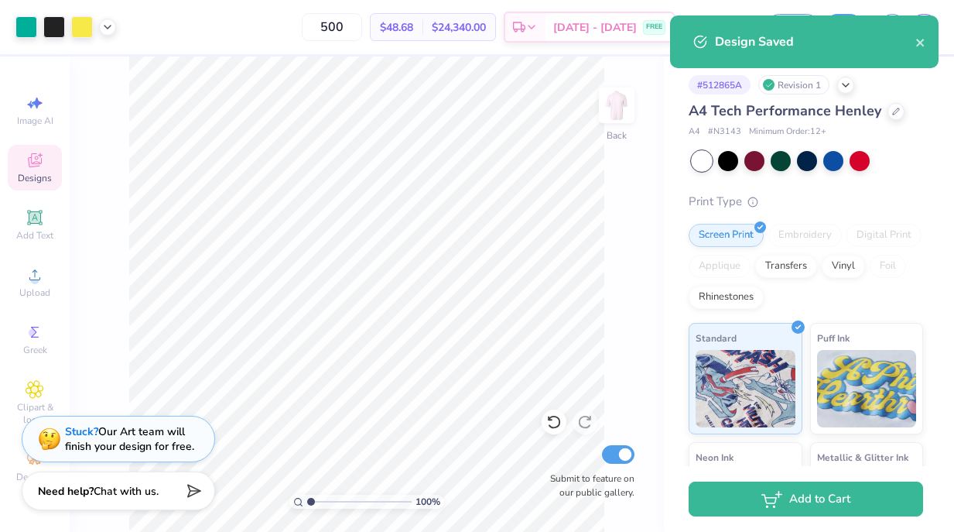
select select "Member apparel for registered Student Organization / Department / School"
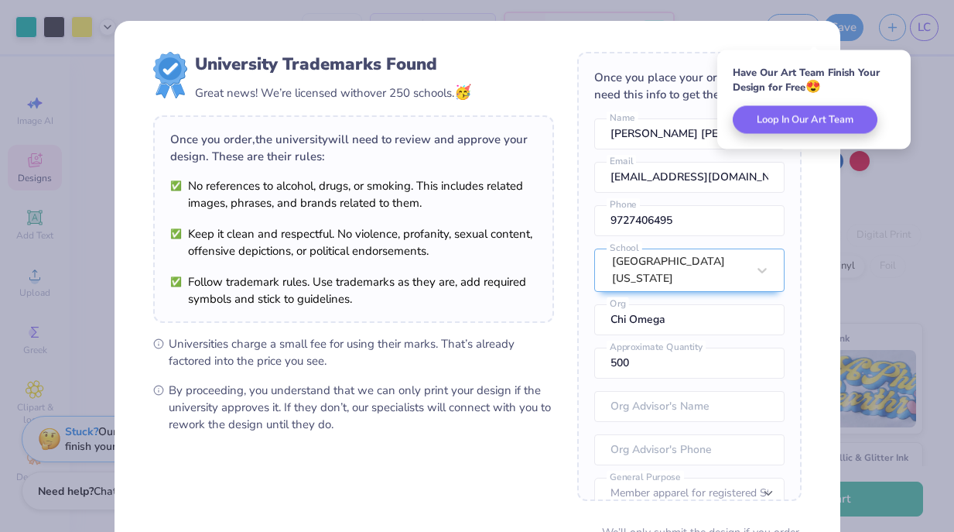
scroll to position [142, 0]
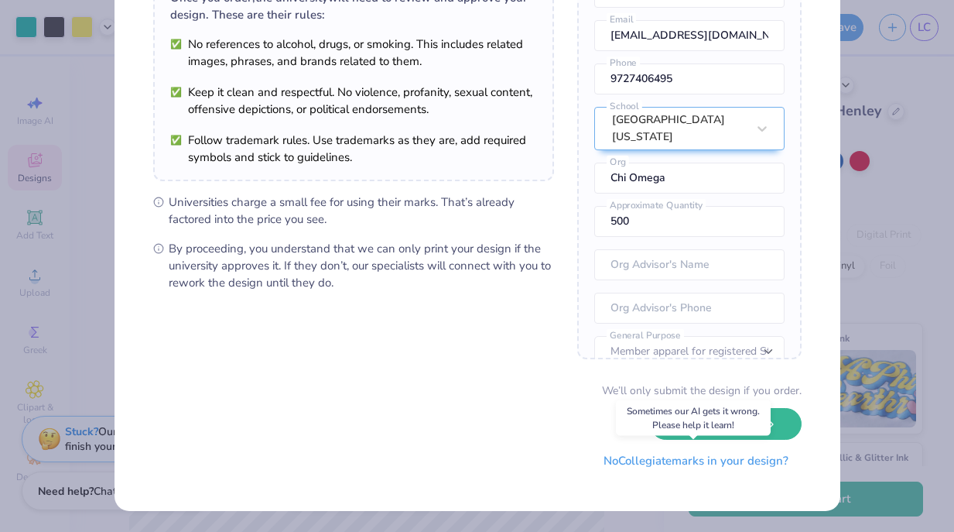
click at [673, 464] on button "No Collegiate marks in your design?" at bounding box center [696, 461] width 211 height 32
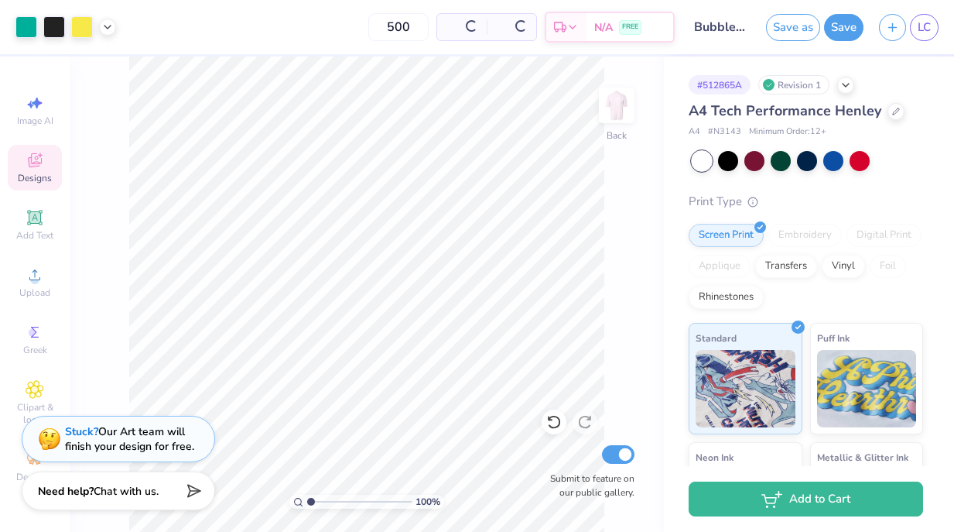
scroll to position [0, 0]
click at [413, 24] on span "$40.15" at bounding box center [396, 27] width 33 height 16
click at [360, 26] on input "500" at bounding box center [332, 27] width 60 height 28
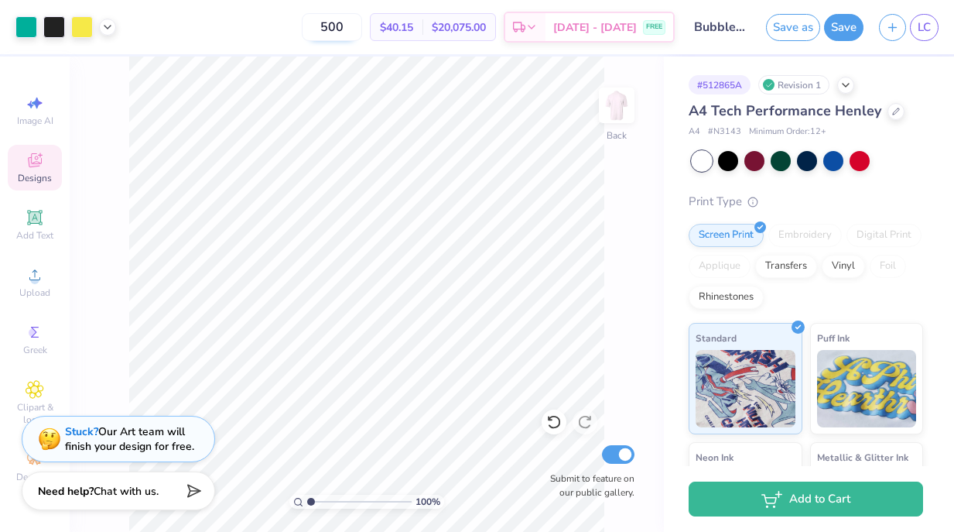
click at [360, 26] on input "500" at bounding box center [332, 27] width 60 height 28
type input "12"
click at [906, 23] on div "LC" at bounding box center [909, 27] width 60 height 27
click at [897, 26] on icon "button" at bounding box center [892, 25] width 13 height 13
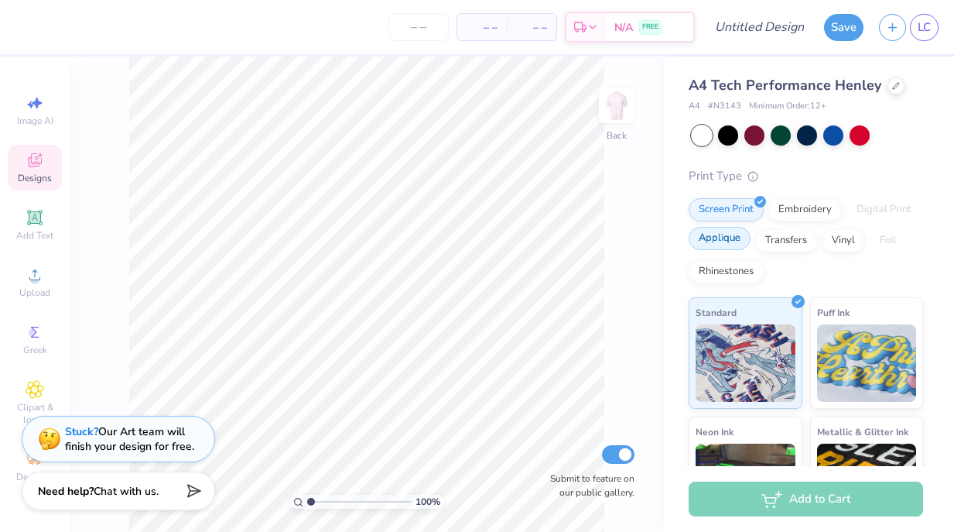
scroll to position [181, 0]
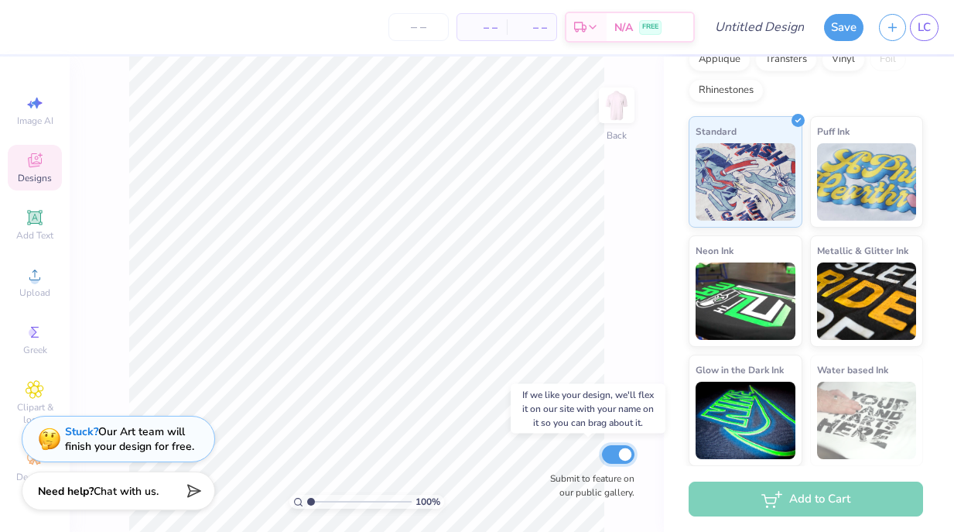
click at [623, 456] on input "Submit to feature on our public gallery." at bounding box center [618, 454] width 33 height 19
checkbox input "false"
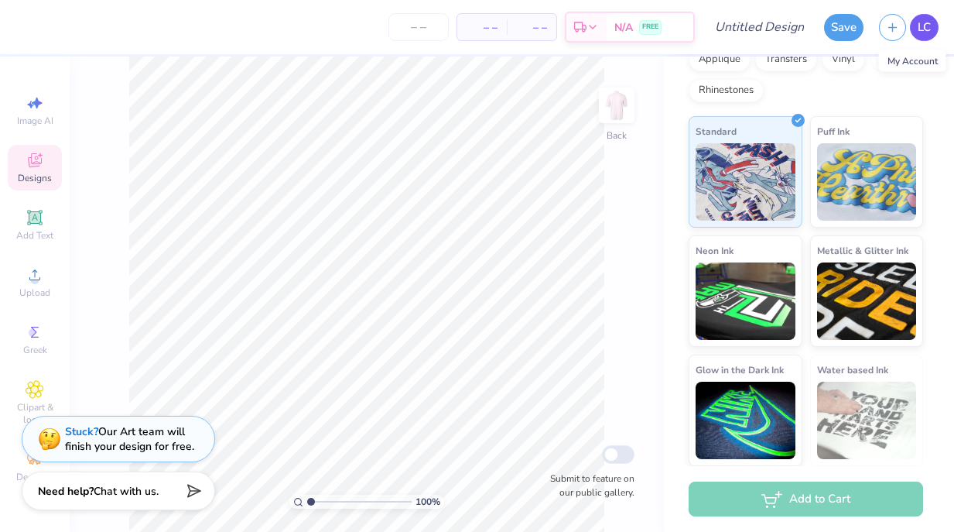
click at [923, 19] on span "LC" at bounding box center [924, 28] width 13 height 18
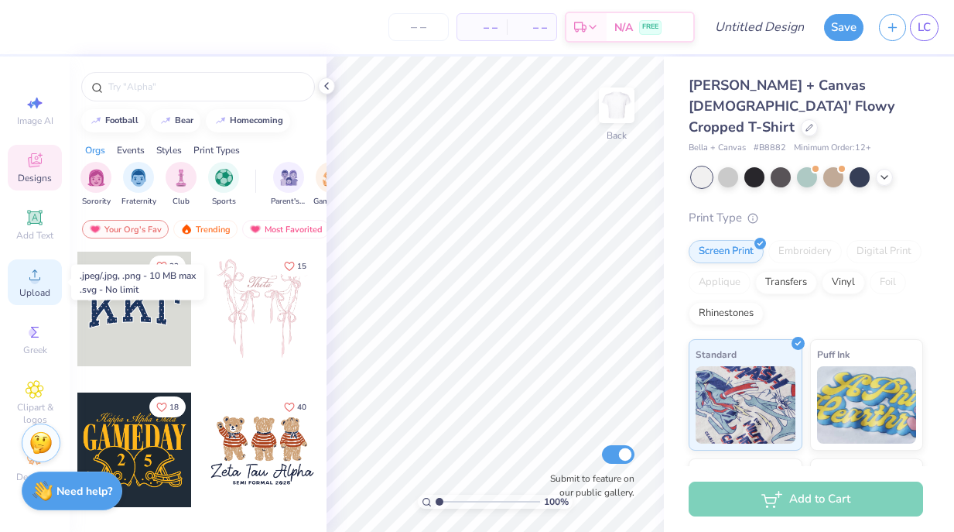
click at [36, 269] on icon at bounding box center [35, 275] width 19 height 19
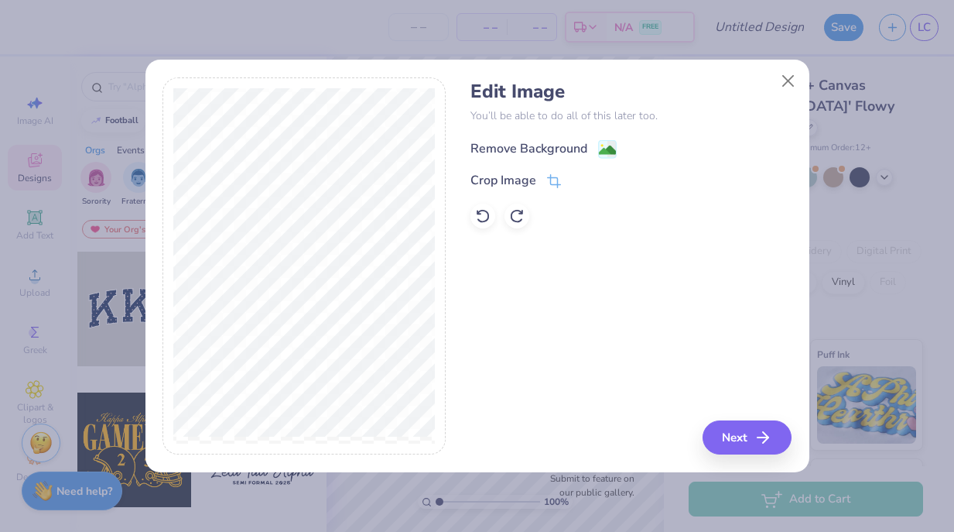
click at [527, 148] on div "Remove Background" at bounding box center [529, 148] width 117 height 19
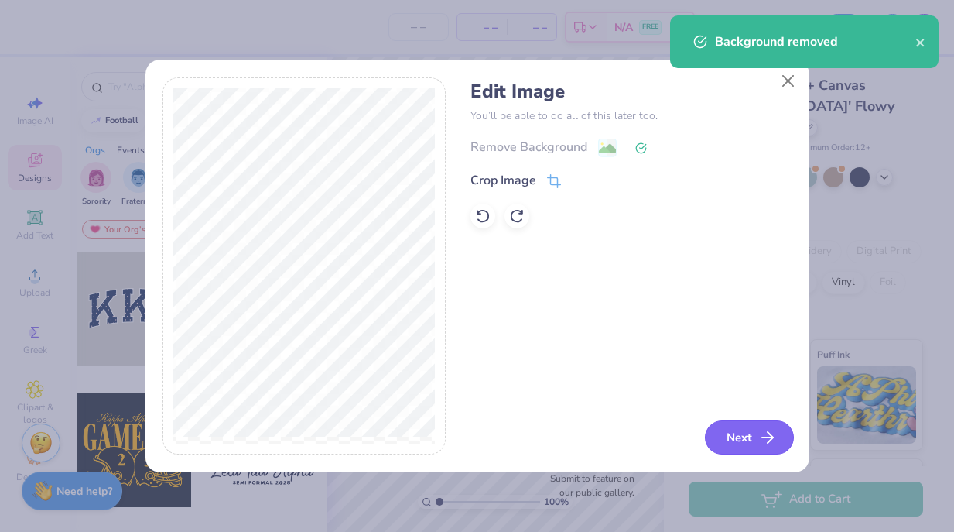
click at [739, 430] on button "Next" at bounding box center [749, 437] width 89 height 34
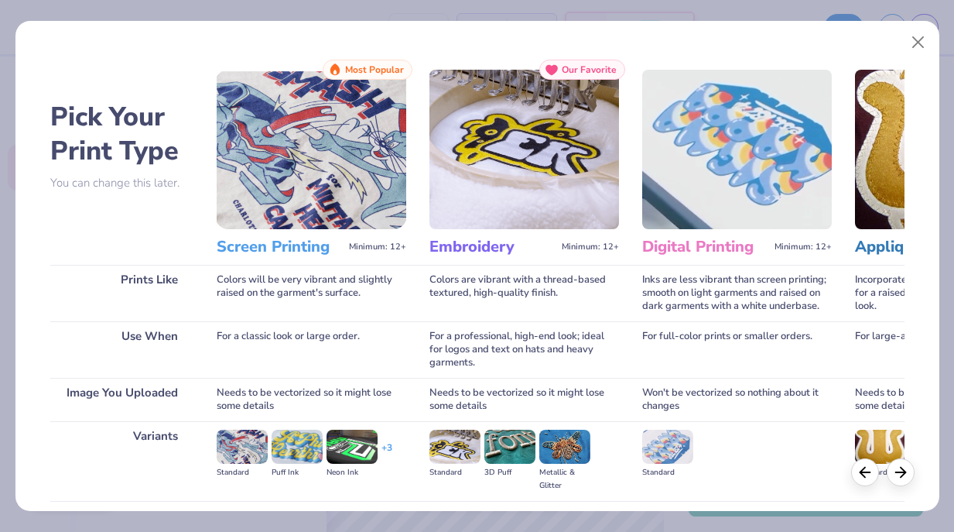
click at [307, 218] on img at bounding box center [312, 149] width 190 height 159
click at [273, 153] on img at bounding box center [312, 149] width 190 height 159
click at [283, 166] on img at bounding box center [312, 149] width 190 height 159
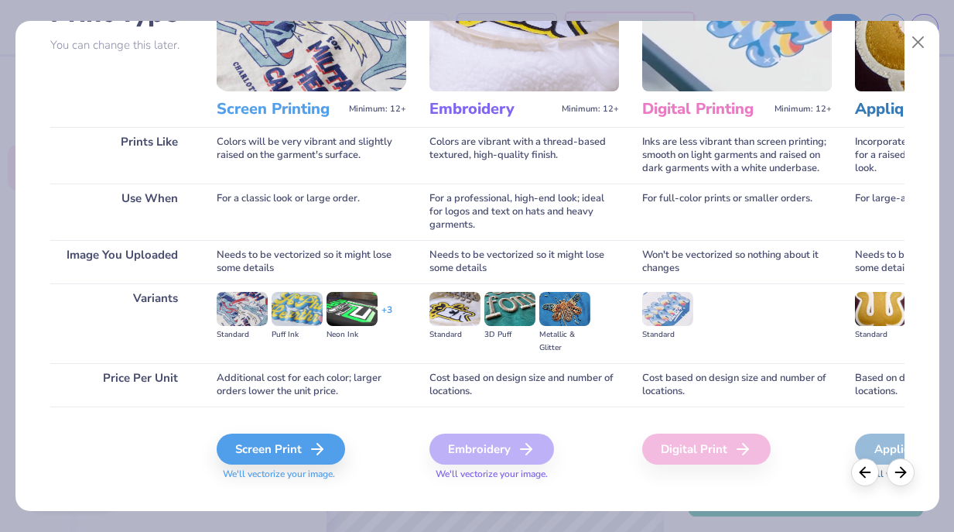
scroll to position [163, 0]
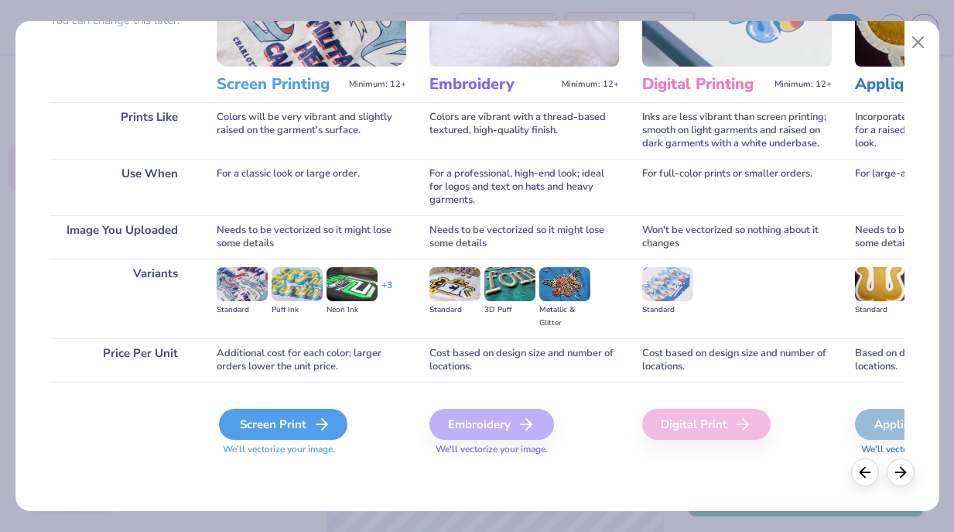
click at [305, 422] on div "Screen Print" at bounding box center [283, 424] width 129 height 31
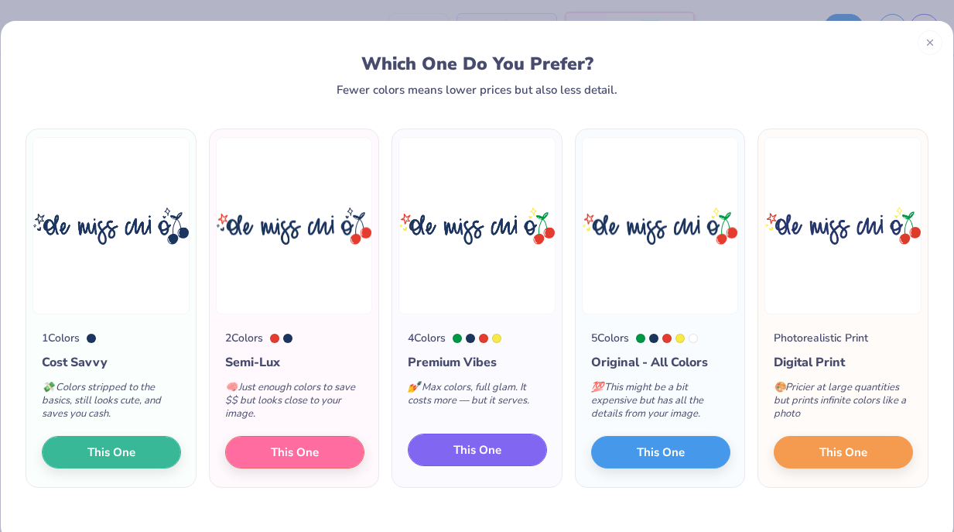
click at [471, 447] on span "This One" at bounding box center [478, 450] width 48 height 18
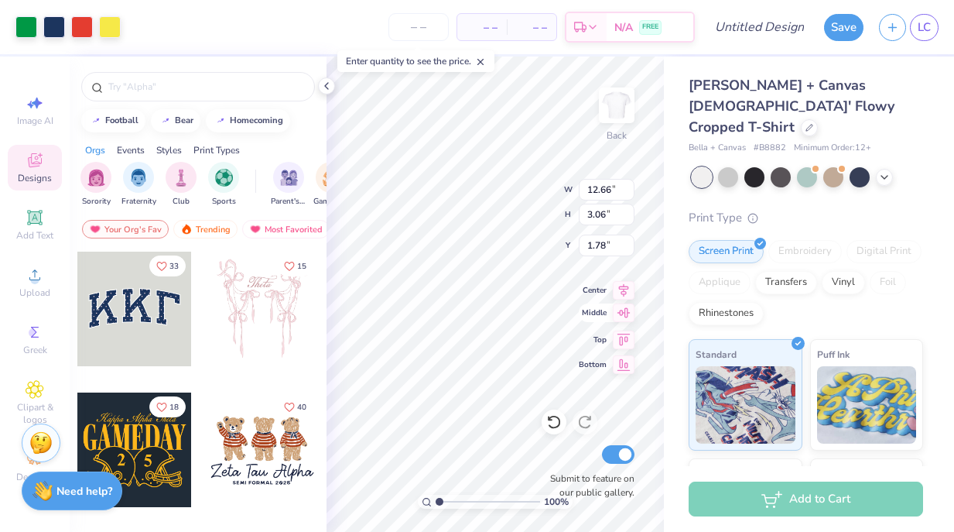
click at [627, 308] on icon at bounding box center [624, 312] width 13 height 10
click at [626, 334] on icon at bounding box center [624, 337] width 13 height 12
click at [618, 283] on icon at bounding box center [624, 288] width 22 height 19
type input "1.47"
click at [697, 302] on div "Rhinestones" at bounding box center [726, 311] width 75 height 23
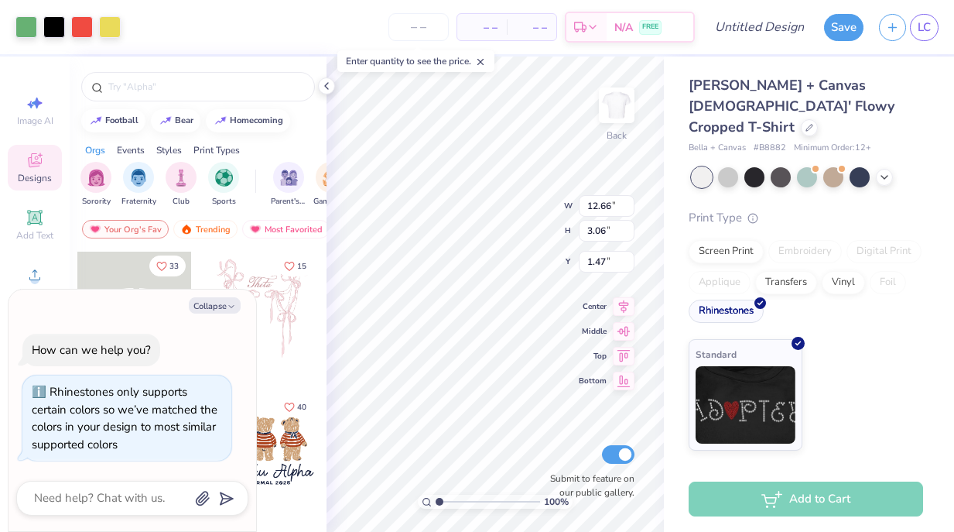
click at [723, 300] on div "Rhinestones" at bounding box center [726, 311] width 75 height 23
click at [725, 238] on div "Screen Print" at bounding box center [726, 249] width 75 height 23
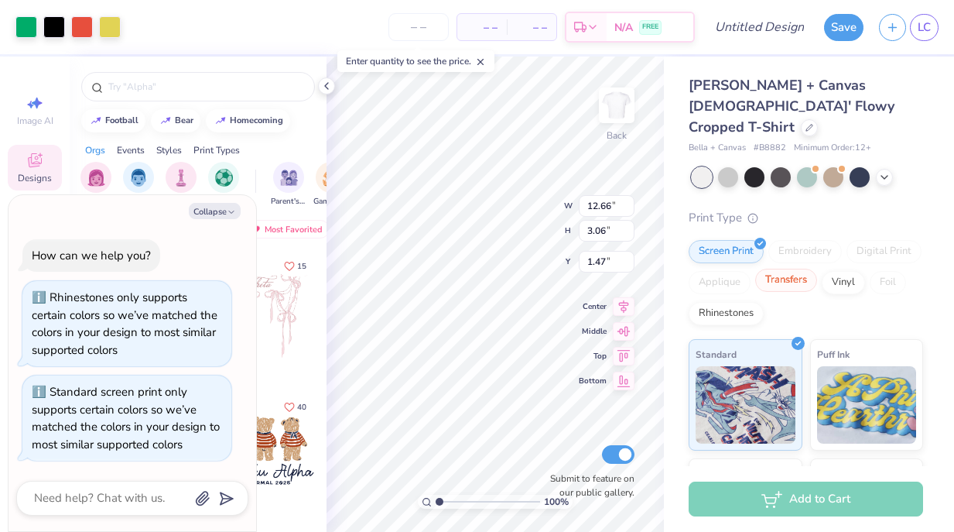
click at [814, 269] on div "Transfers" at bounding box center [787, 280] width 62 height 23
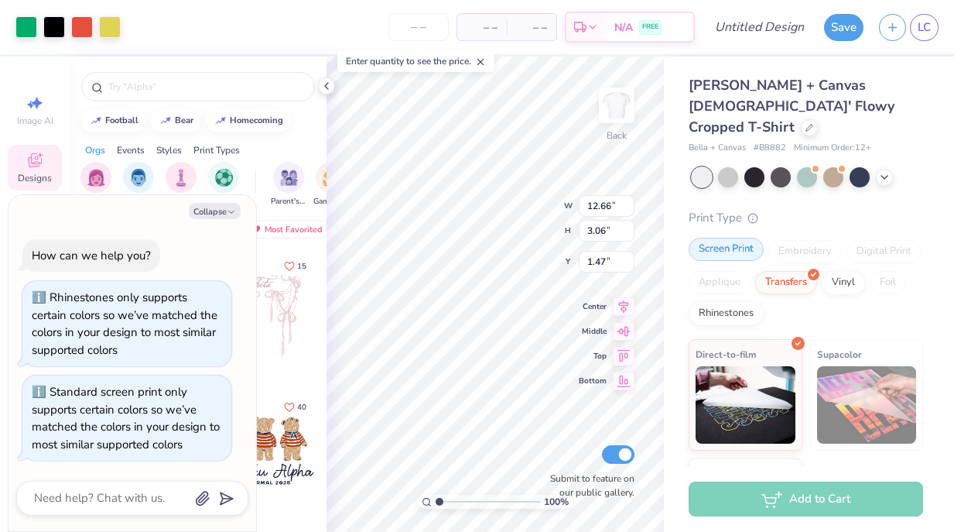
click at [731, 238] on div "Screen Print" at bounding box center [726, 249] width 75 height 23
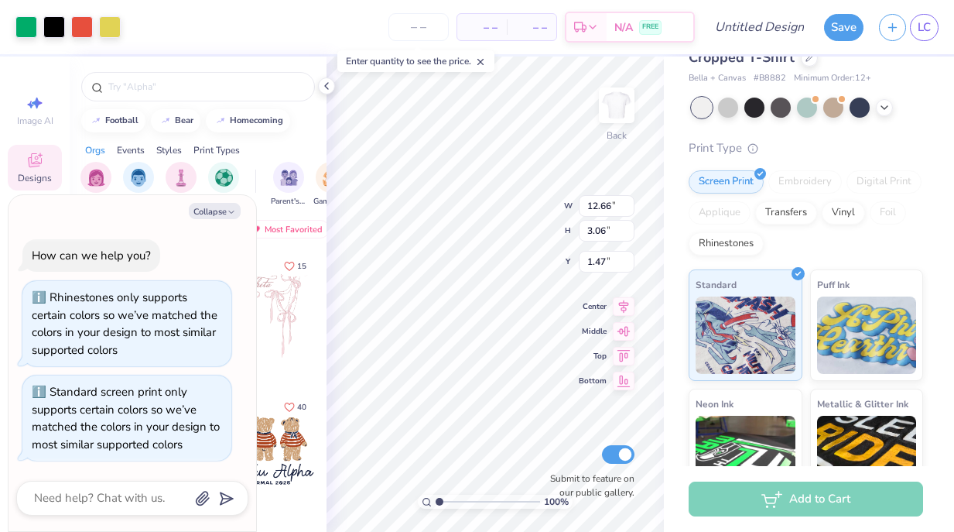
scroll to position [0, 0]
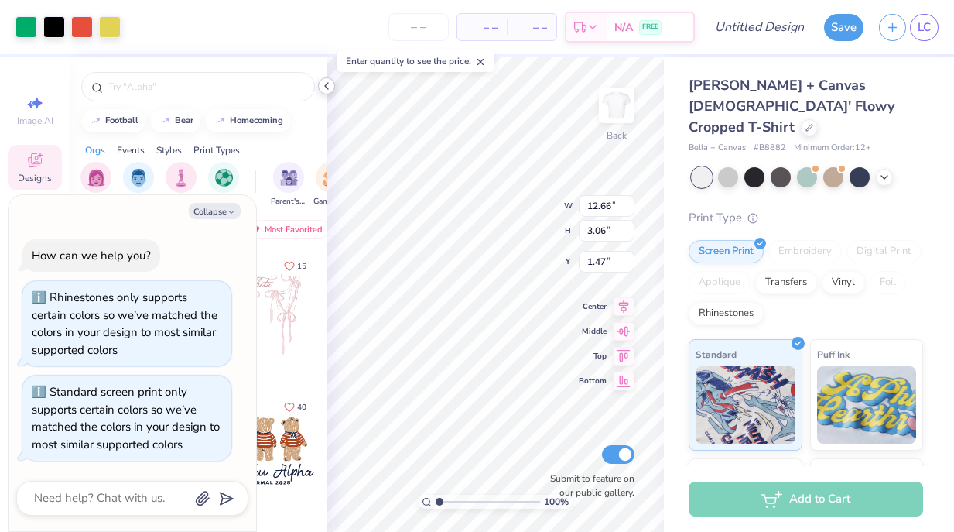
click at [325, 85] on polyline at bounding box center [326, 86] width 3 height 6
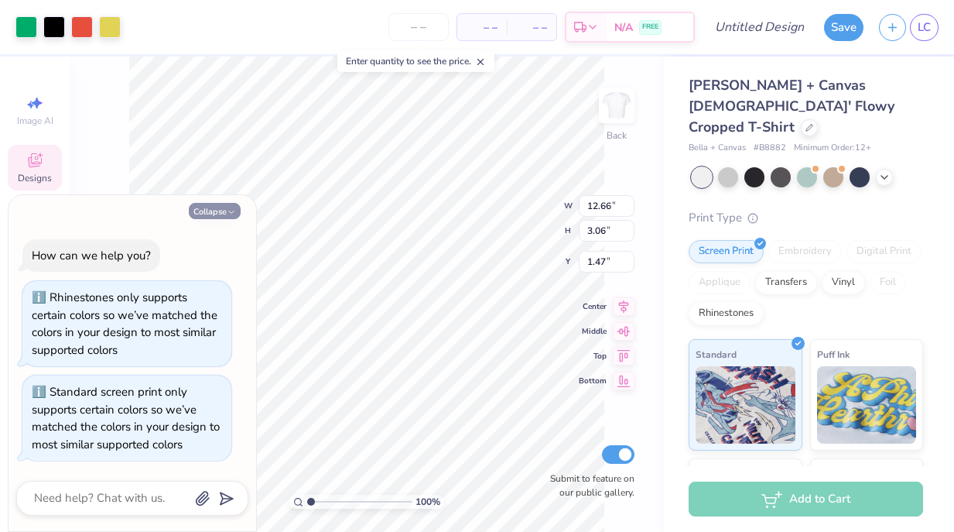
click at [211, 206] on button "Collapse" at bounding box center [215, 211] width 52 height 16
type textarea "x"
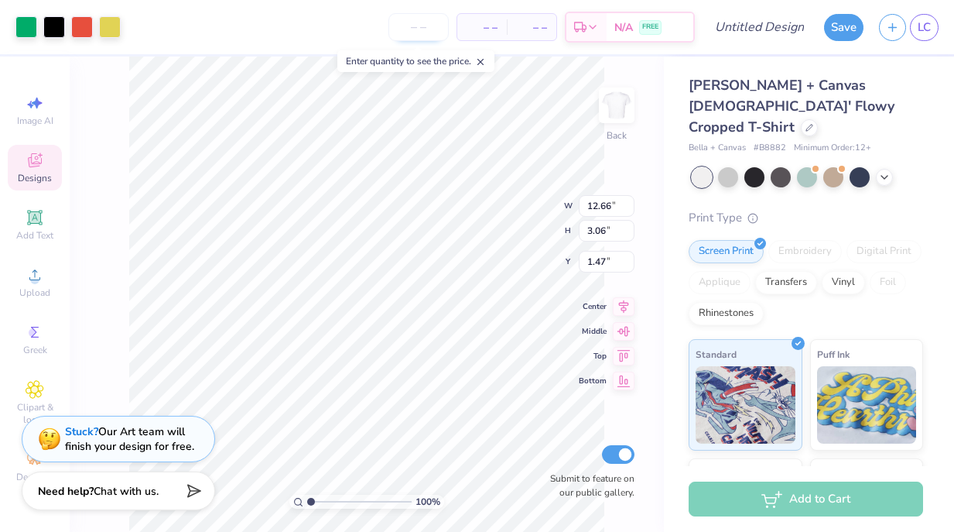
click at [405, 26] on input "number" at bounding box center [419, 27] width 60 height 28
click at [49, 23] on div at bounding box center [54, 26] width 22 height 22
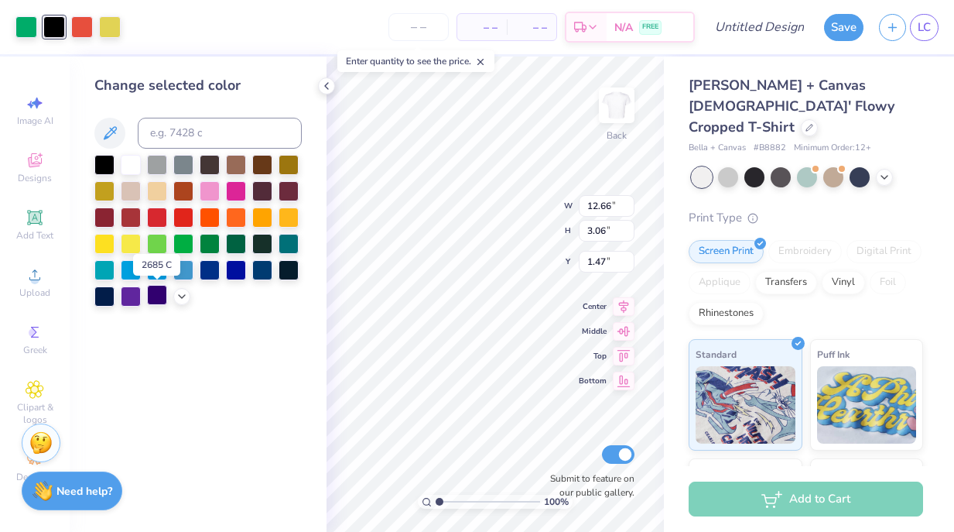
click at [155, 296] on div at bounding box center [157, 295] width 20 height 20
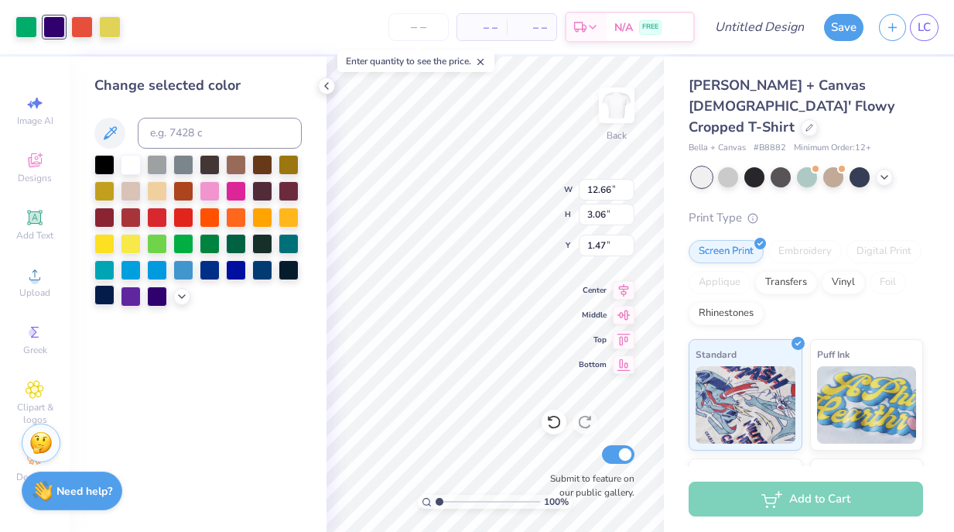
click at [105, 292] on div at bounding box center [104, 295] width 20 height 20
click at [776, 182] on div "Bella + Canvas Ladies' Flowy Cropped T-Shirt Bella + Canvas # B8882 Minimum Ord…" at bounding box center [806, 382] width 235 height 614
click at [81, 25] on div at bounding box center [82, 26] width 22 height 22
click at [166, 218] on div at bounding box center [157, 216] width 20 height 20
click at [187, 219] on div at bounding box center [183, 216] width 20 height 20
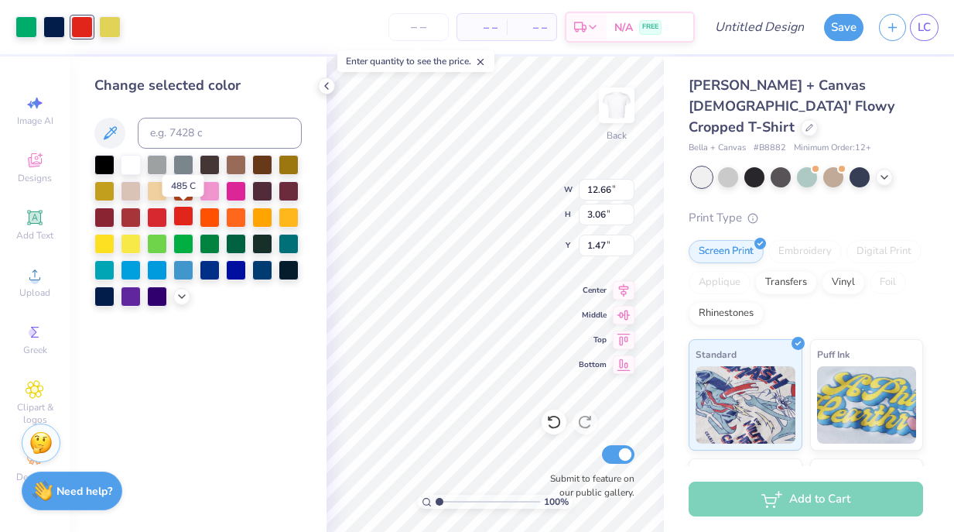
click at [183, 215] on div at bounding box center [183, 216] width 20 height 20
click at [109, 30] on div at bounding box center [110, 26] width 22 height 22
click at [132, 244] on div at bounding box center [131, 242] width 20 height 20
click at [28, 27] on div at bounding box center [26, 26] width 22 height 22
click at [180, 240] on div at bounding box center [183, 242] width 20 height 20
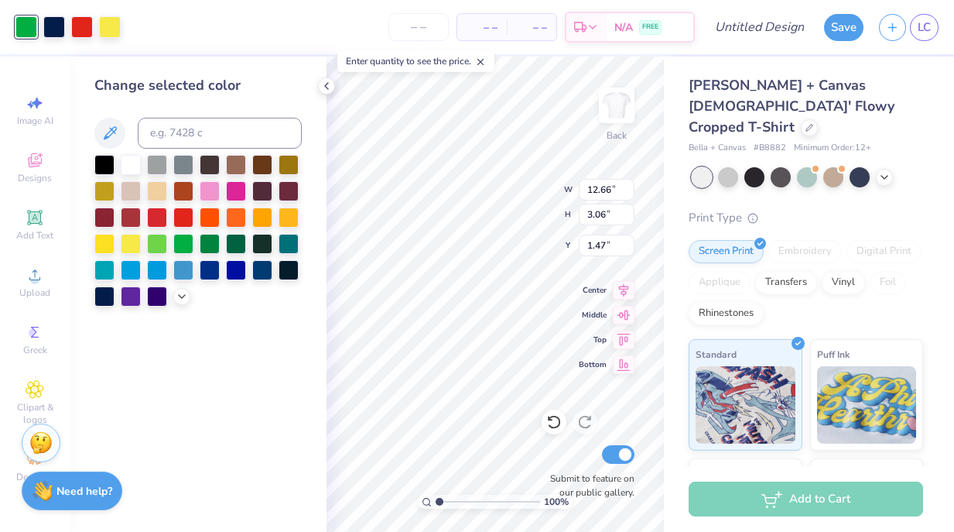
click at [197, 29] on div "– – Per Item – – Total Est. Delivery N/A FREE" at bounding box center [412, 27] width 567 height 54
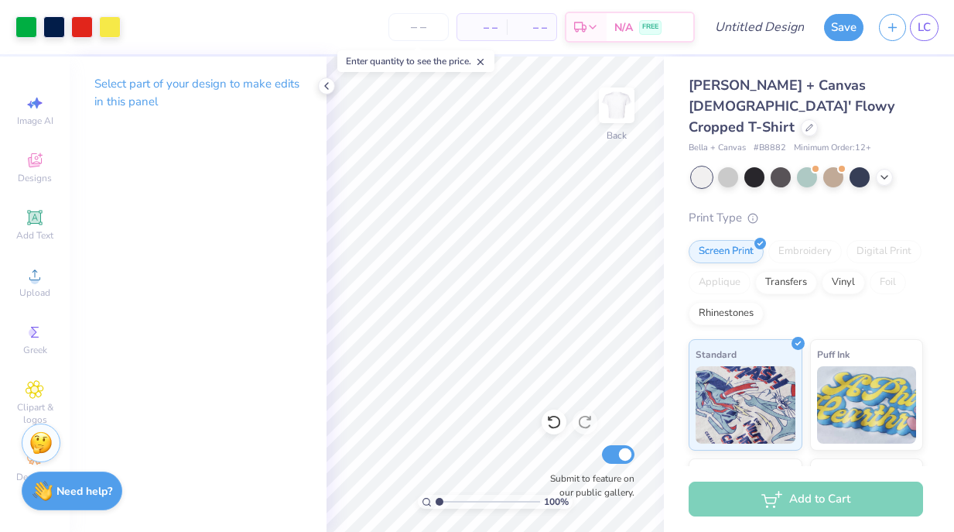
click at [670, 193] on div "Bella + Canvas Ladies' Flowy Cropped T-Shirt Bella + Canvas # B8882 Minimum Ord…" at bounding box center [809, 373] width 290 height 632
click at [431, 24] on input "number" at bounding box center [419, 27] width 60 height 28
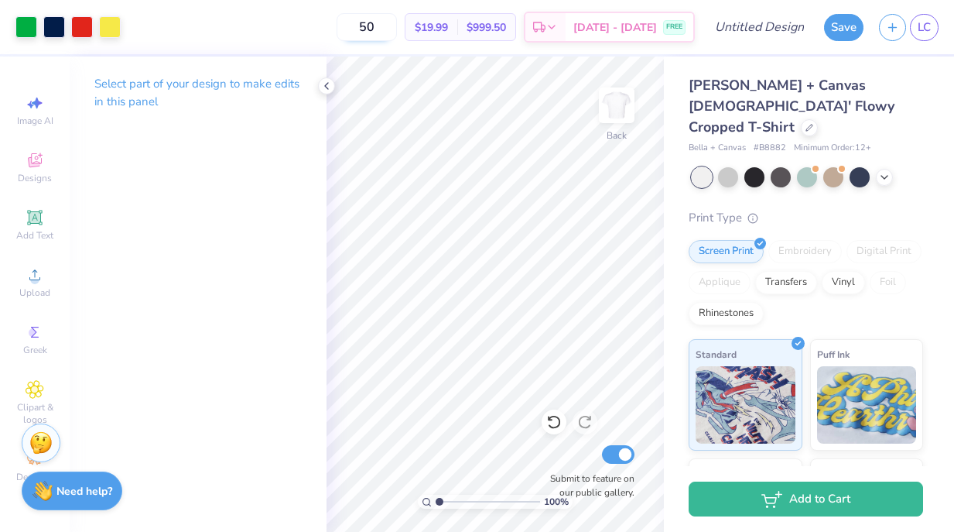
click at [395, 22] on input "50" at bounding box center [367, 27] width 60 height 28
click at [397, 26] on input "12" at bounding box center [367, 27] width 60 height 28
click at [396, 26] on input "12" at bounding box center [367, 27] width 60 height 28
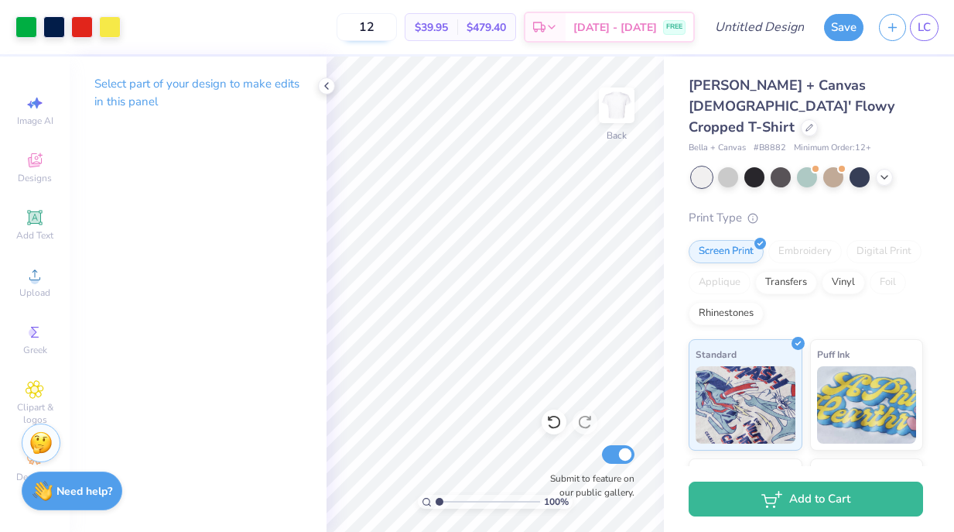
click at [396, 26] on input "12" at bounding box center [367, 27] width 60 height 28
type input "12"
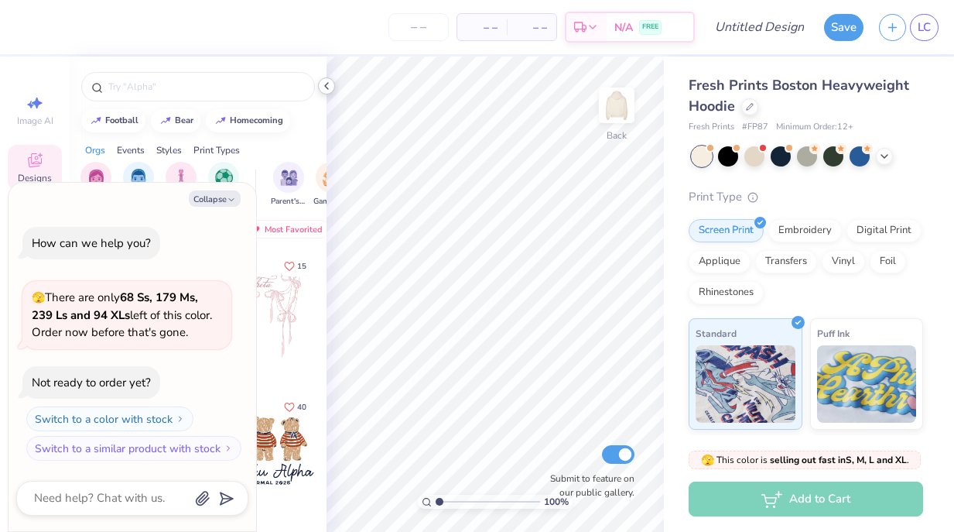
click at [325, 85] on polyline at bounding box center [326, 86] width 3 height 6
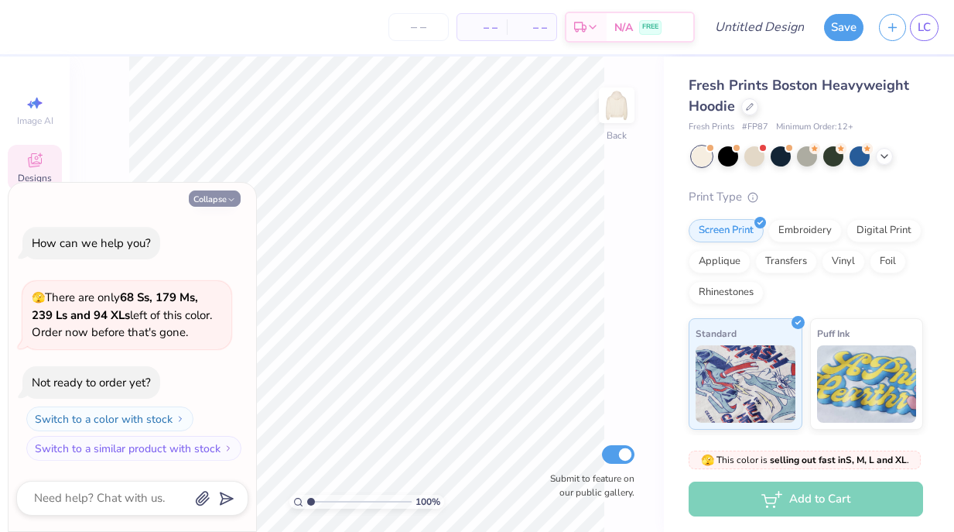
click at [210, 190] on button "Collapse" at bounding box center [215, 198] width 52 height 16
type textarea "x"
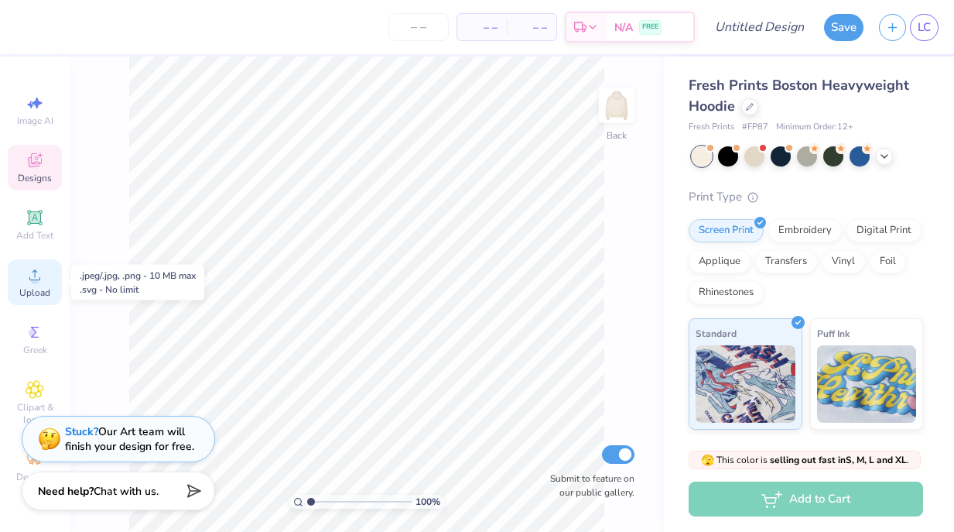
click at [39, 282] on icon at bounding box center [35, 275] width 19 height 19
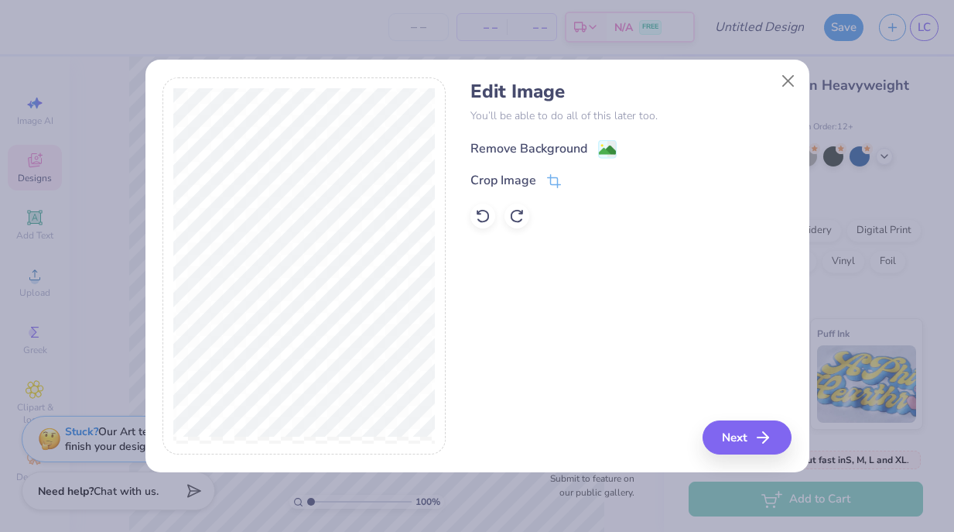
click at [546, 142] on div "Remove Background" at bounding box center [529, 148] width 117 height 19
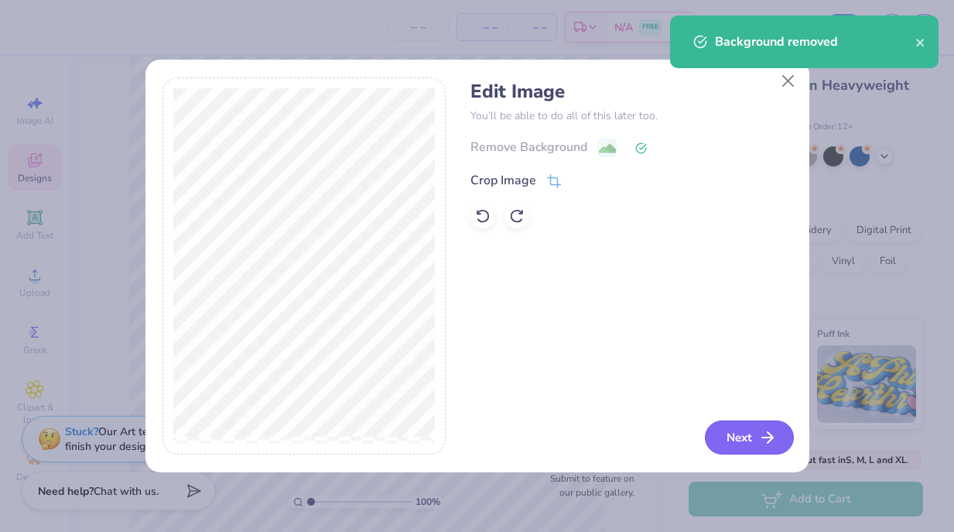
click at [739, 423] on button "Next" at bounding box center [749, 437] width 89 height 34
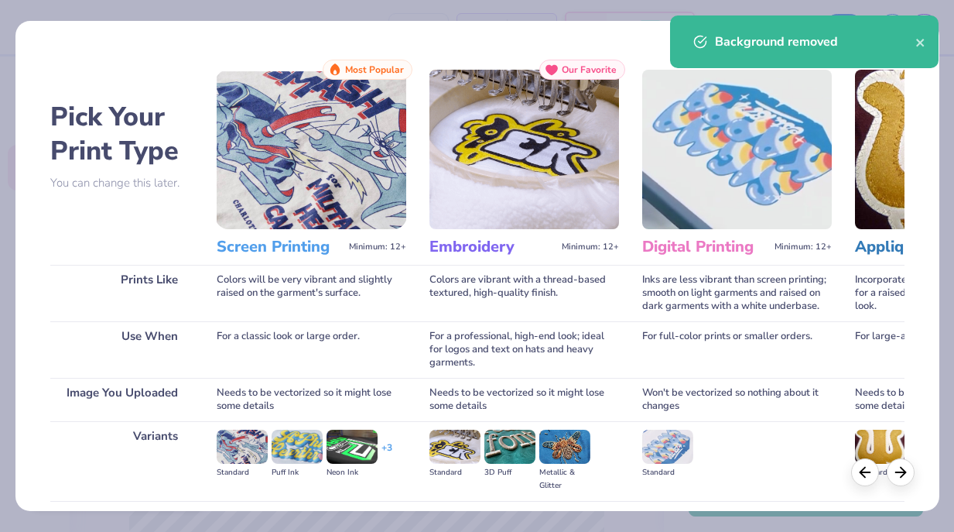
click at [302, 136] on img at bounding box center [312, 149] width 190 height 159
click at [286, 248] on h3 "Screen Printing" at bounding box center [280, 247] width 126 height 20
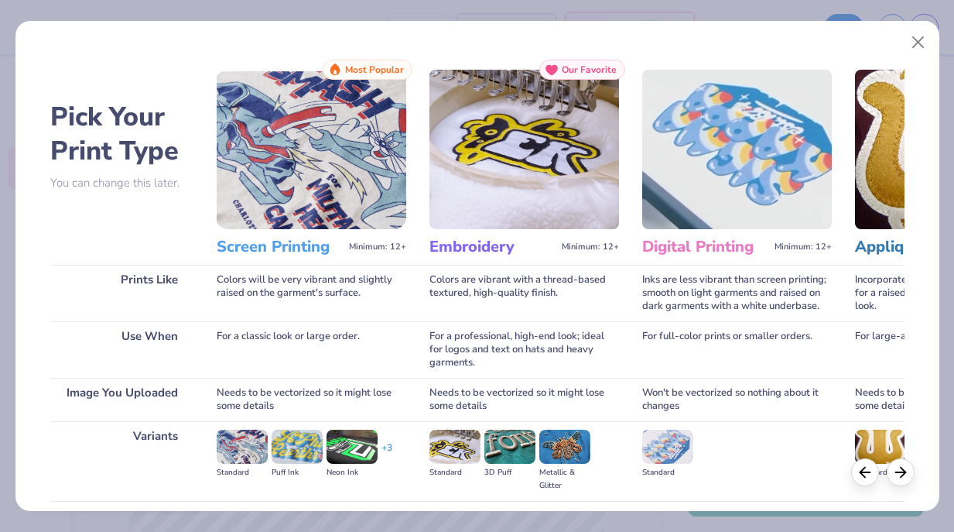
scroll to position [163, 0]
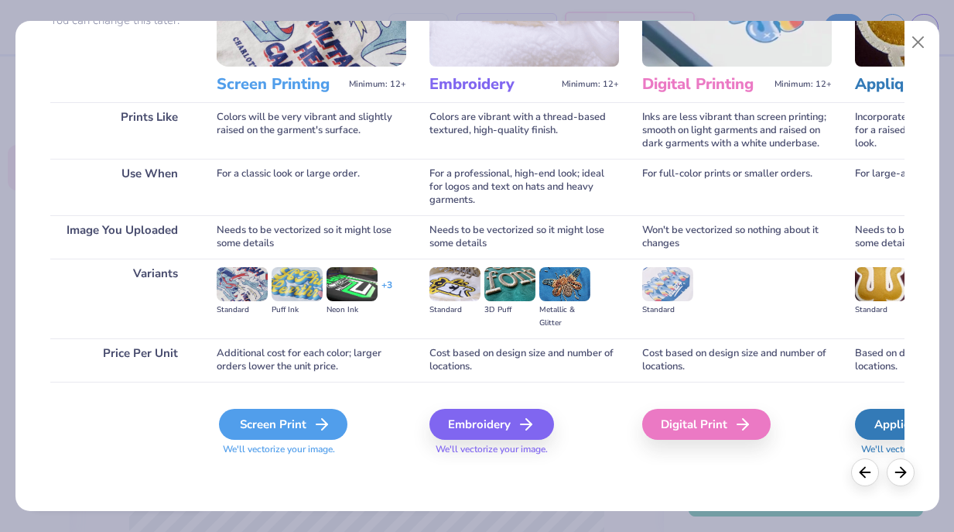
click at [300, 427] on div "Screen Print" at bounding box center [283, 424] width 129 height 31
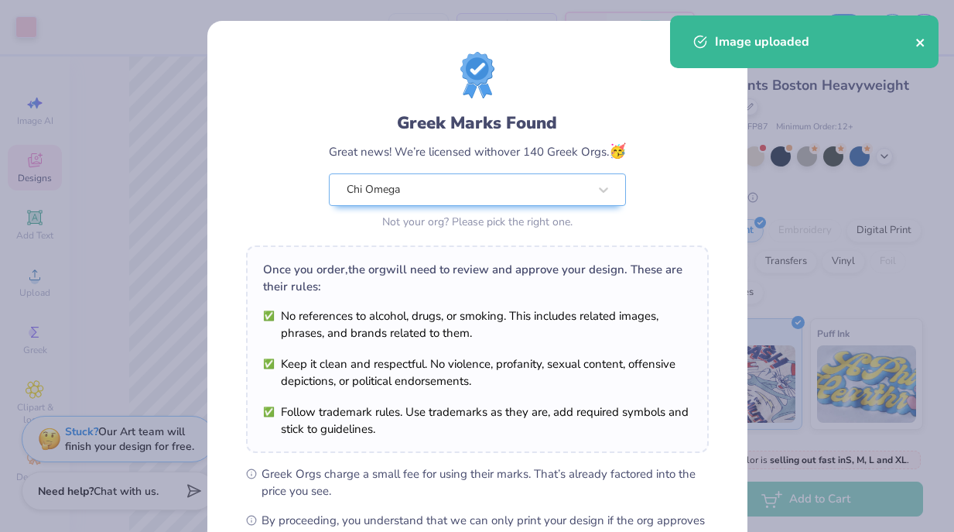
click at [918, 42] on icon "close" at bounding box center [921, 43] width 8 height 8
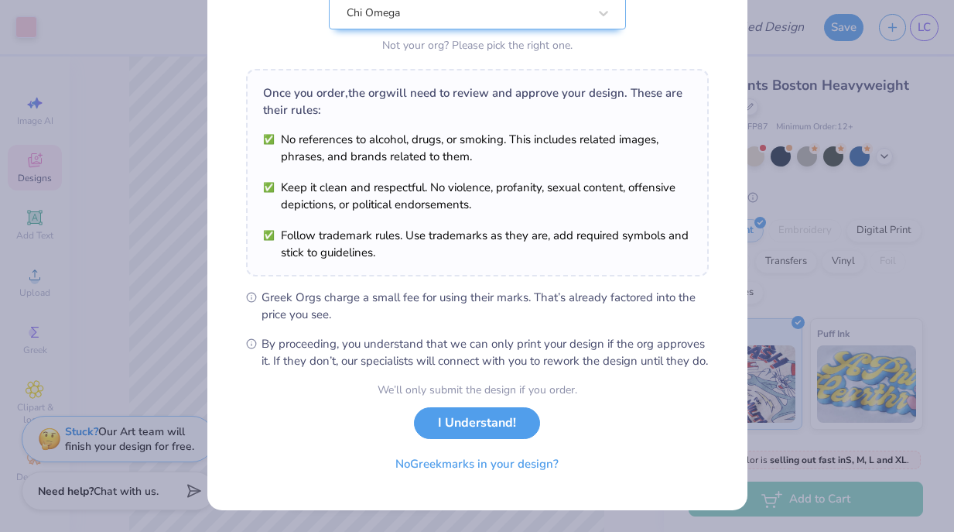
scroll to position [193, 0]
click at [475, 413] on button "I Understand!" at bounding box center [477, 419] width 126 height 32
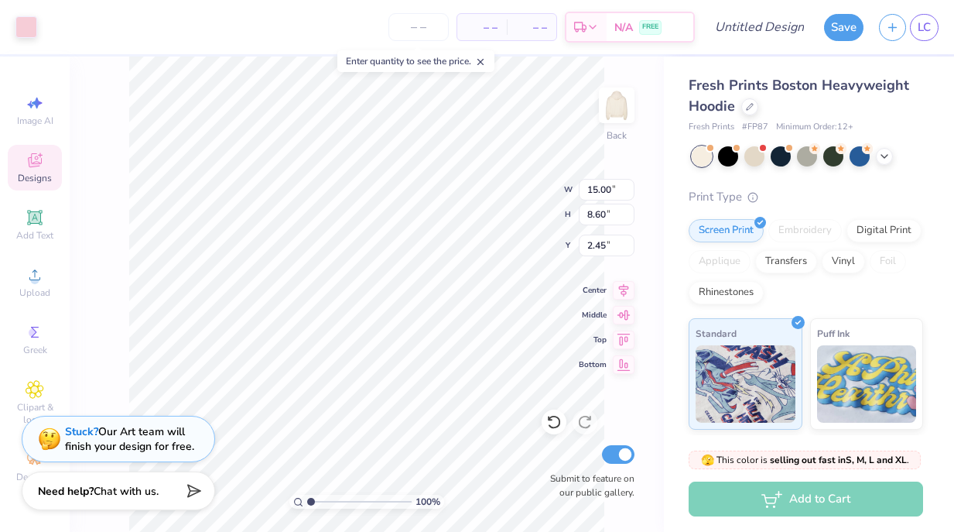
scroll to position [0, 0]
type input "5.03"
type input "2.88"
type input "8.17"
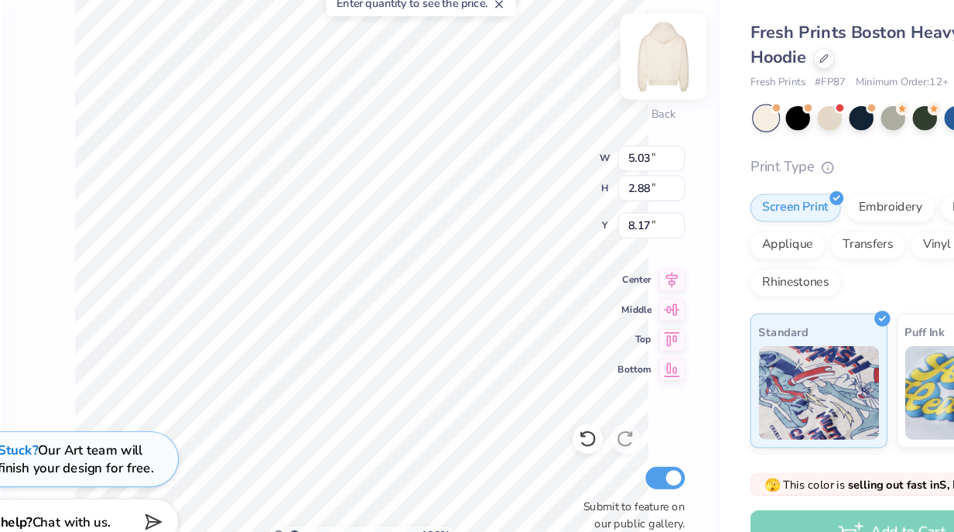
type input "3.87"
click at [613, 106] on img at bounding box center [617, 105] width 62 height 62
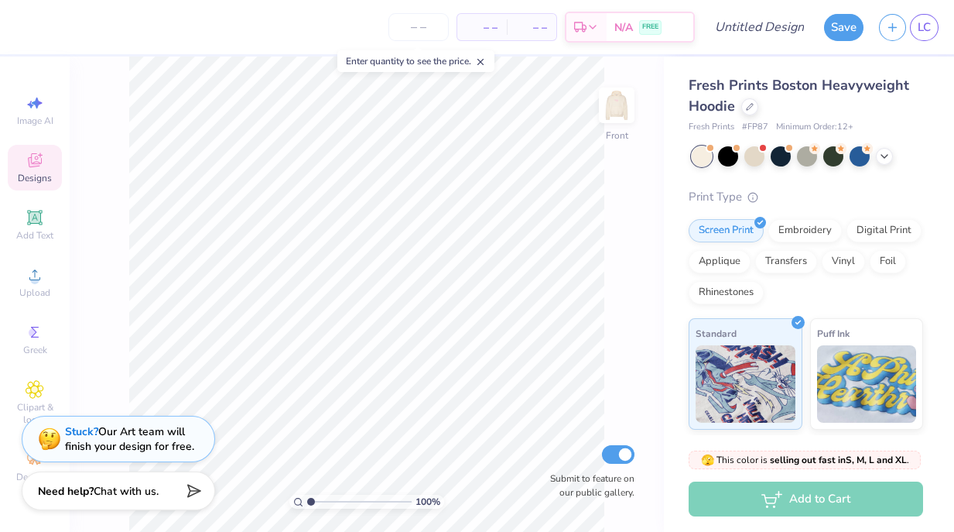
click at [39, 160] on icon at bounding box center [35, 160] width 19 height 19
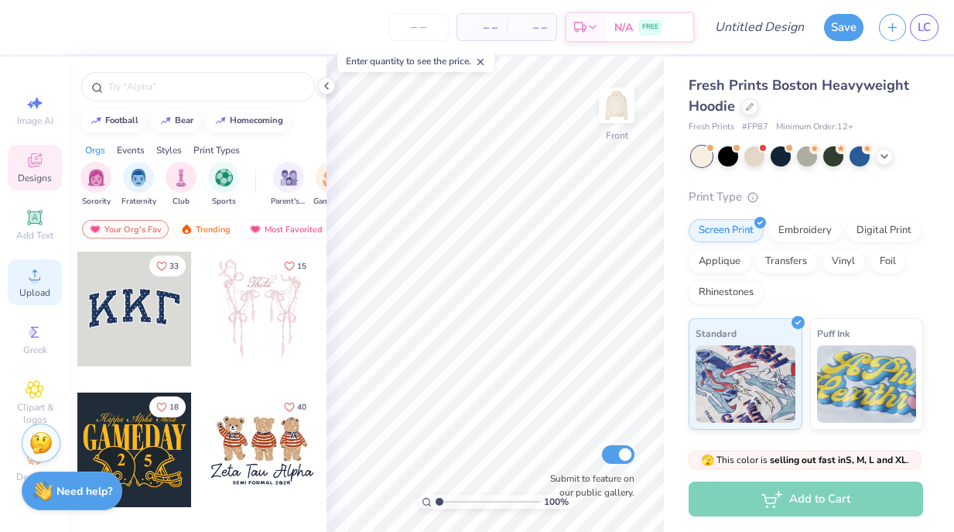
click at [27, 290] on span "Upload" at bounding box center [34, 292] width 31 height 12
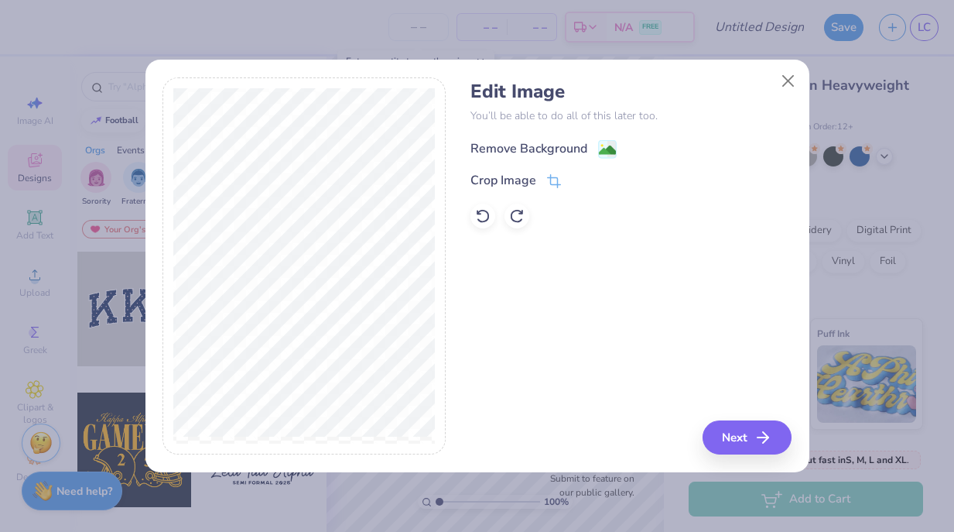
click at [540, 150] on div "Remove Background" at bounding box center [529, 148] width 117 height 19
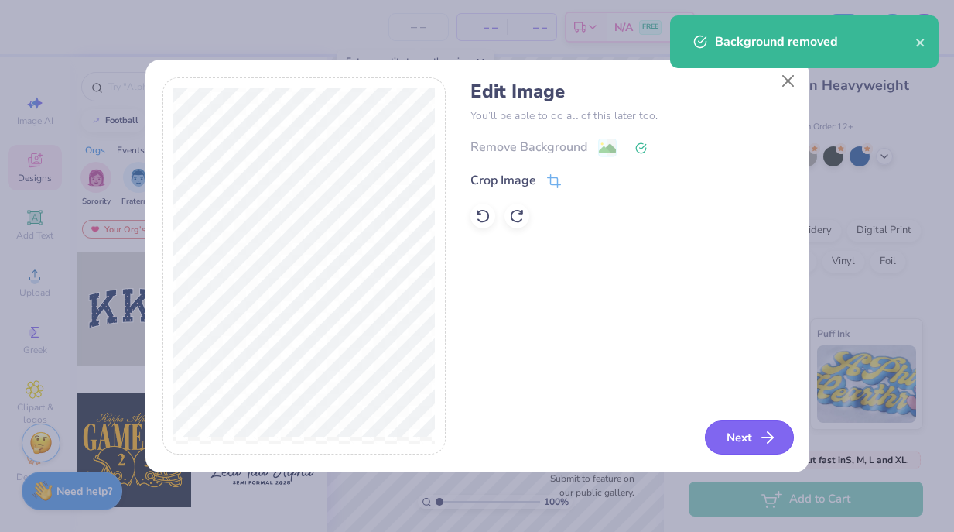
click at [756, 447] on button "Next" at bounding box center [749, 437] width 89 height 34
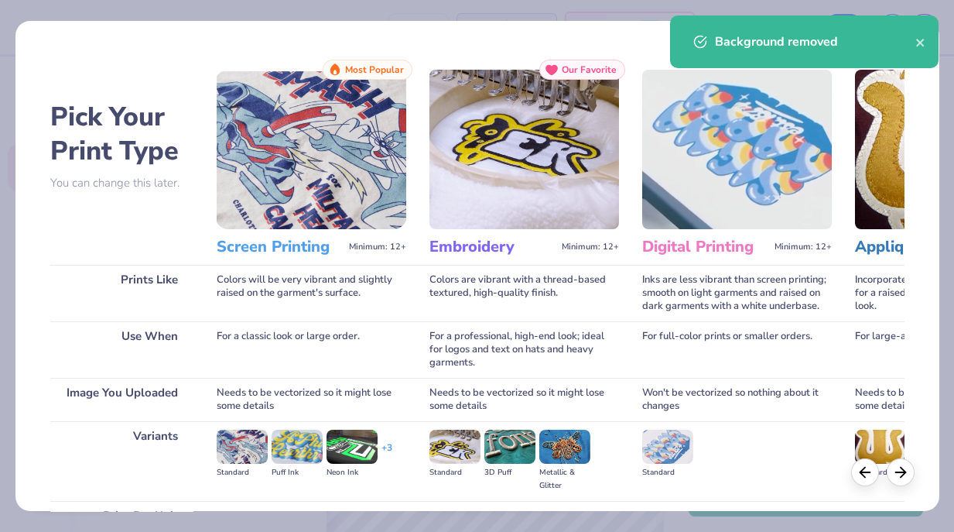
scroll to position [163, 0]
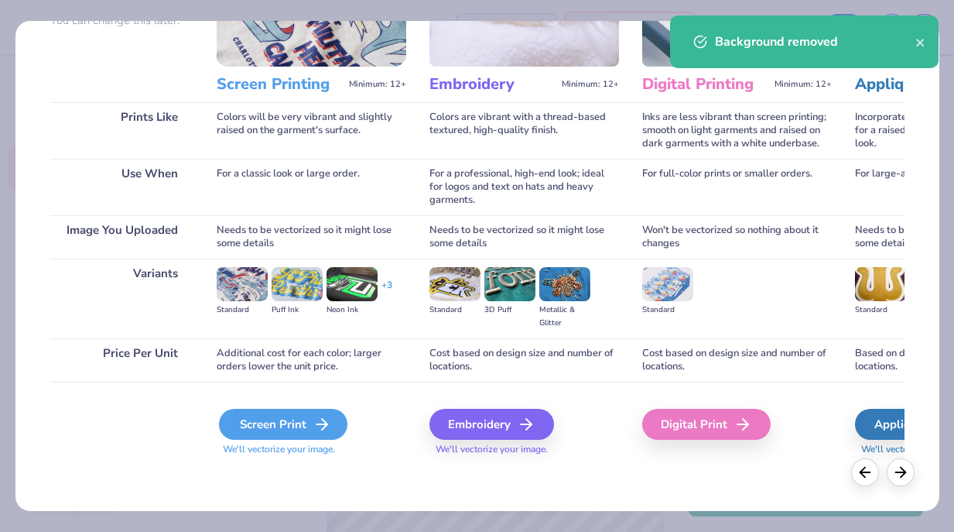
click at [263, 430] on div "Screen Print" at bounding box center [283, 424] width 129 height 31
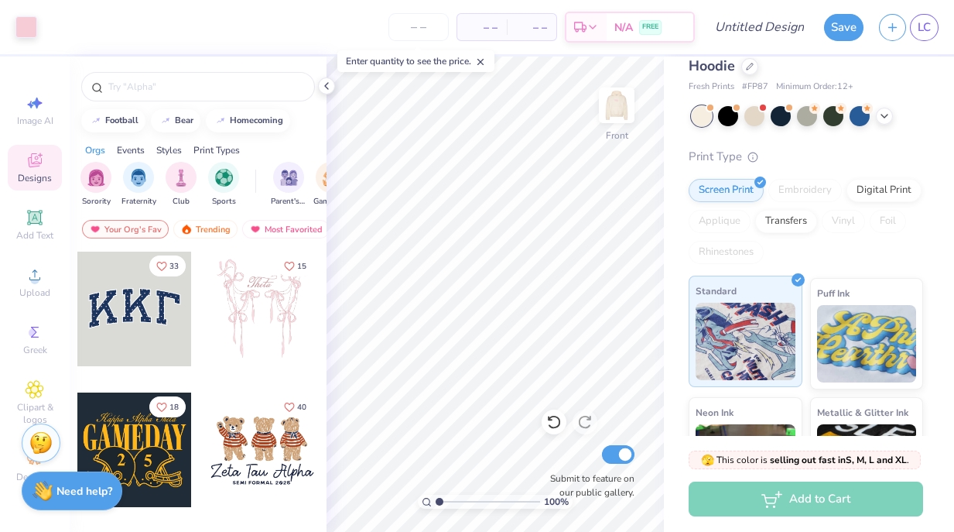
scroll to position [46, 0]
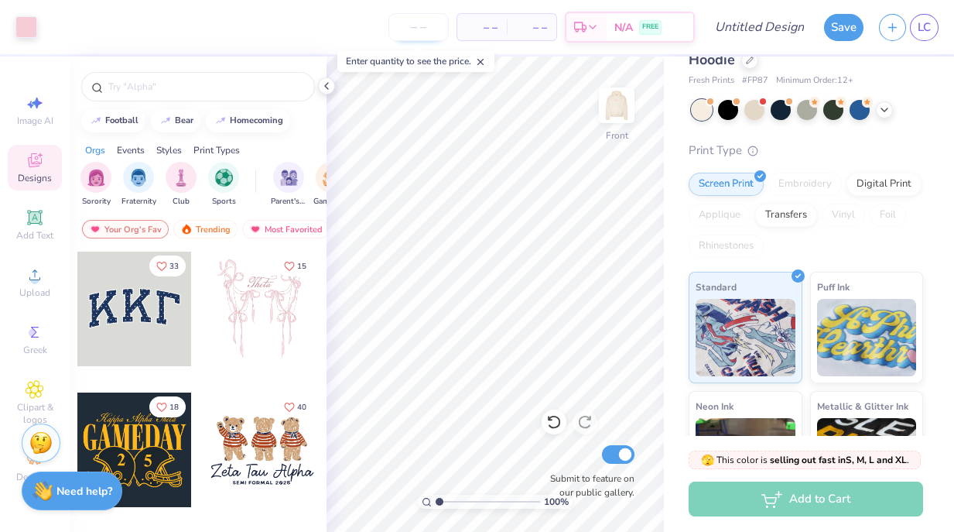
click at [427, 26] on input "number" at bounding box center [419, 27] width 60 height 28
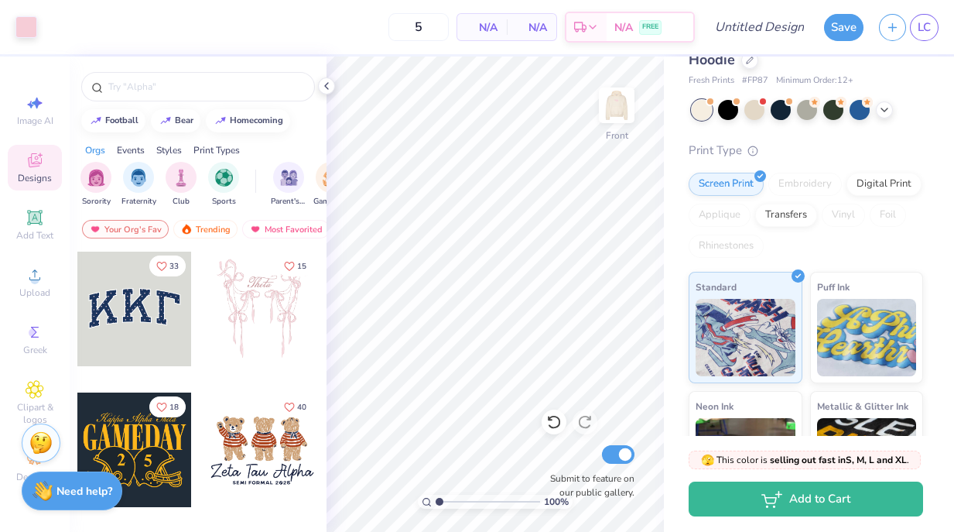
type input "12"
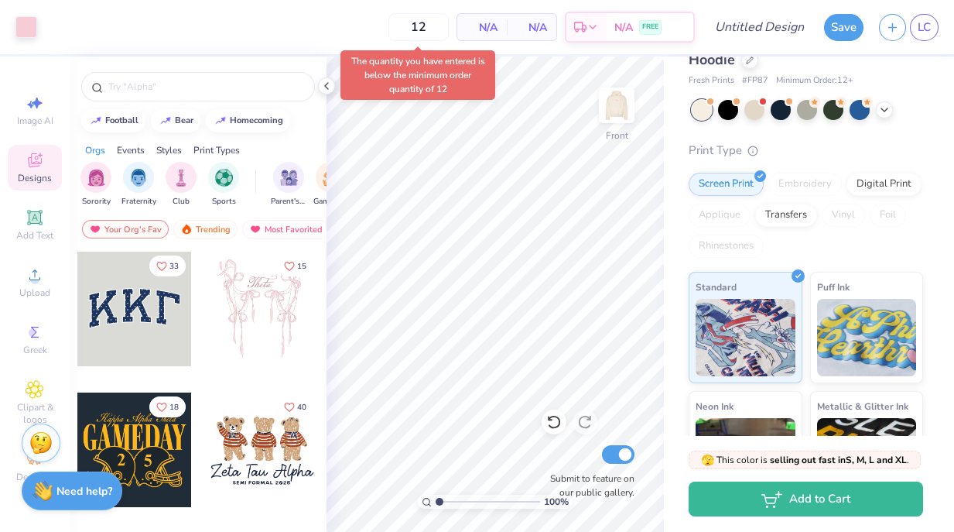
click at [482, 21] on span "N/A" at bounding box center [482, 27] width 31 height 16
click at [433, 31] on span "$84.81" at bounding box center [422, 27] width 33 height 16
click at [314, 22] on div "12 $84.81 Per Item $1,017.72 Total Est. Delivery [DATE] - [DATE] FREE" at bounding box center [370, 27] width 650 height 54
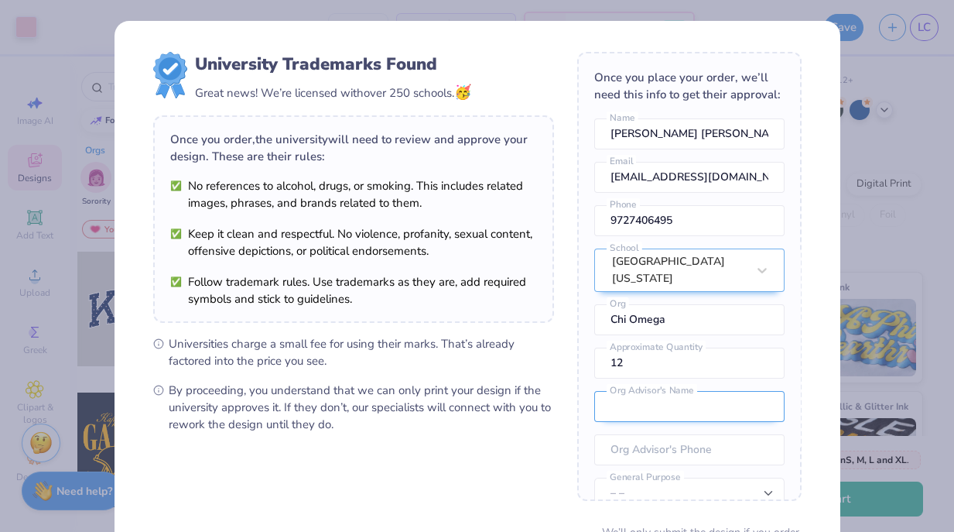
click at [718, 403] on input "text" at bounding box center [690, 406] width 190 height 31
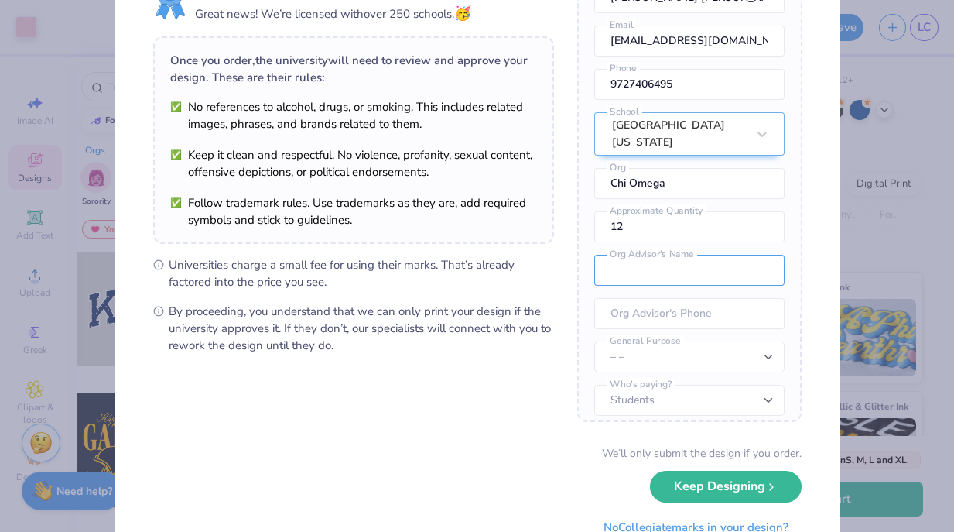
scroll to position [142, 0]
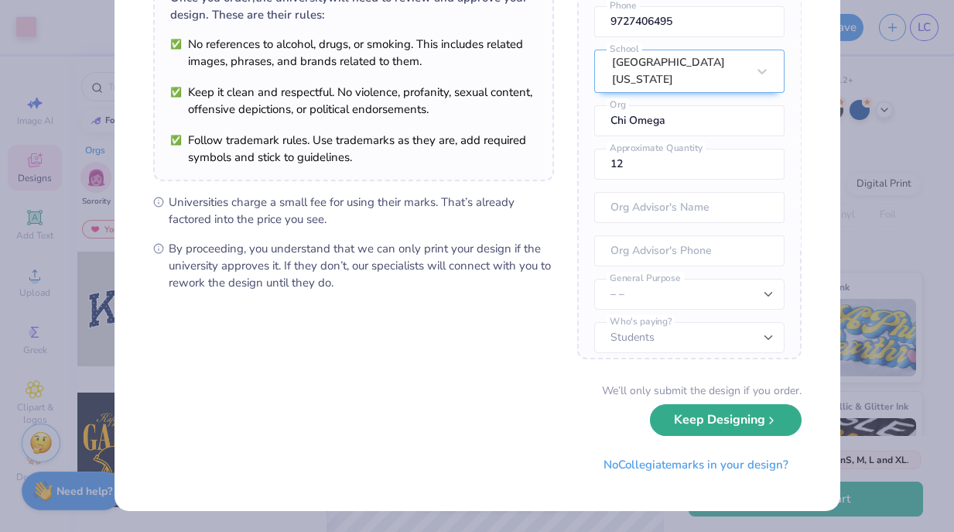
click at [769, 419] on icon "submit" at bounding box center [772, 420] width 12 height 12
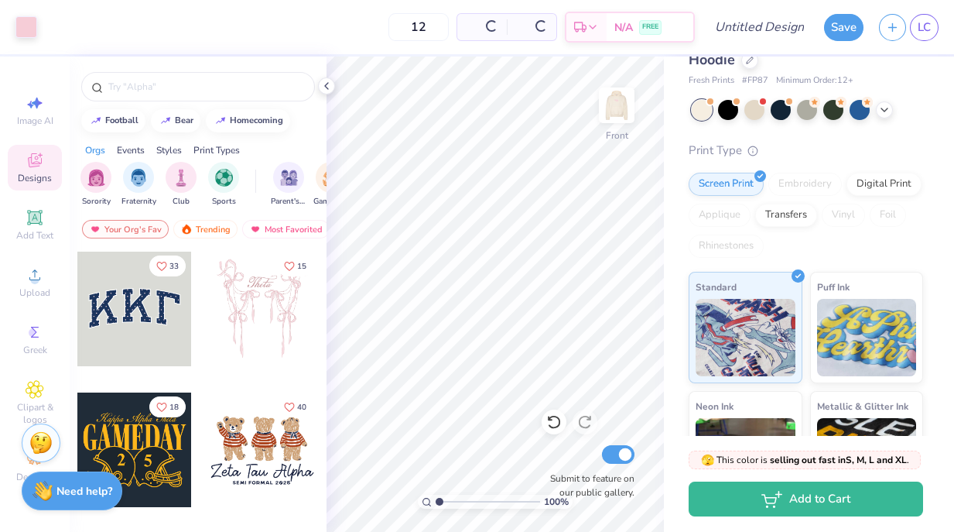
scroll to position [0, 0]
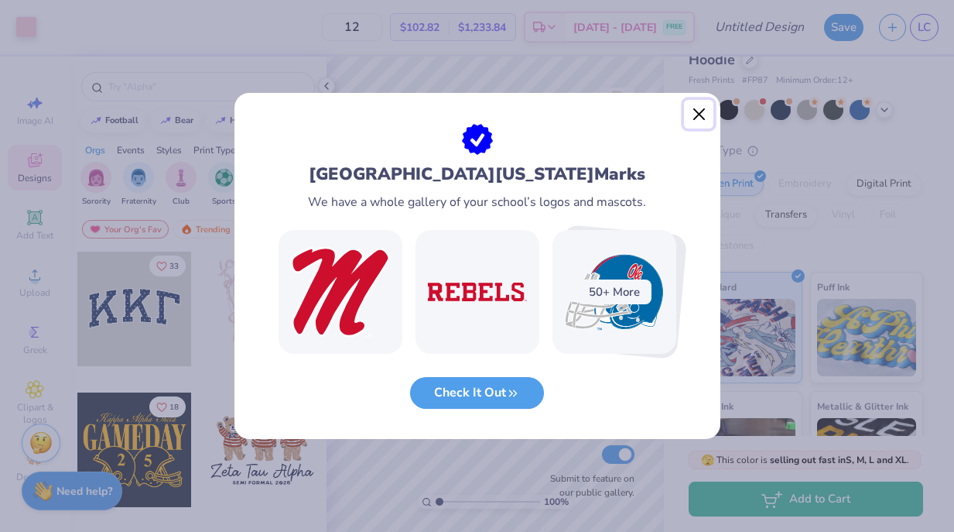
click at [697, 114] on button "Close" at bounding box center [698, 114] width 29 height 29
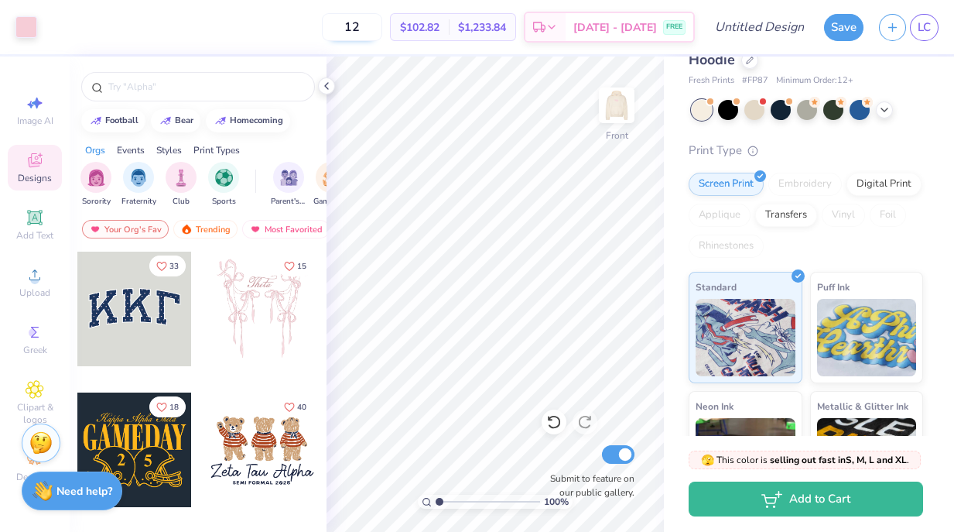
click at [382, 26] on input "12" at bounding box center [352, 27] width 60 height 28
click at [440, 26] on span "$102.82" at bounding box center [419, 27] width 39 height 16
click at [411, 29] on div "12 $102.82 Per Item $1,233.84 Total Est. Delivery [DATE] - [DATE] FREE" at bounding box center [370, 27] width 650 height 54
click at [382, 29] on input "12" at bounding box center [352, 27] width 60 height 28
click at [492, 28] on span "$1,233.84" at bounding box center [482, 27] width 48 height 16
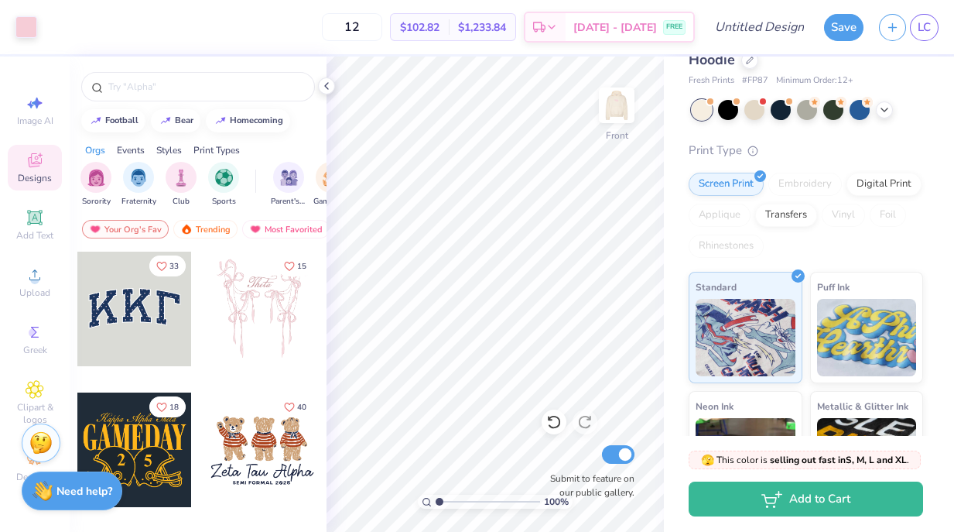
click at [440, 27] on span "$102.82" at bounding box center [419, 27] width 39 height 16
click at [409, 26] on div "12 $102.82 Per Item $1,233.84 Total Est. Delivery [DATE] - [DATE] FREE" at bounding box center [370, 27] width 650 height 54
click at [382, 24] on input "12" at bounding box center [352, 27] width 60 height 28
type input "5.00"
click at [440, 23] on span "$102.82" at bounding box center [419, 27] width 39 height 16
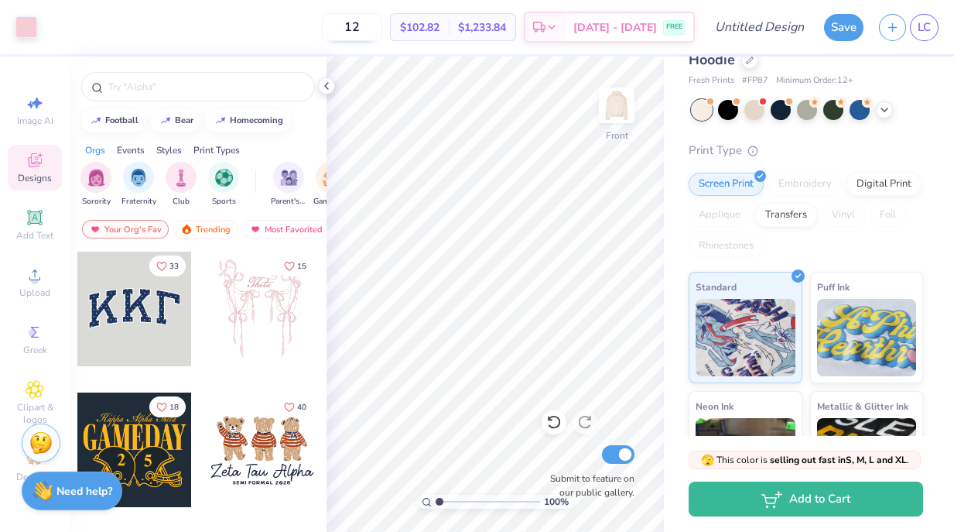
click at [382, 23] on input "12" at bounding box center [352, 27] width 60 height 28
click at [440, 23] on span "$102.82" at bounding box center [419, 27] width 39 height 16
click at [378, 20] on input "12" at bounding box center [352, 27] width 60 height 28
click at [449, 22] on div "$102.82 Per Item" at bounding box center [420, 27] width 58 height 26
click at [382, 24] on input "12" at bounding box center [352, 27] width 60 height 28
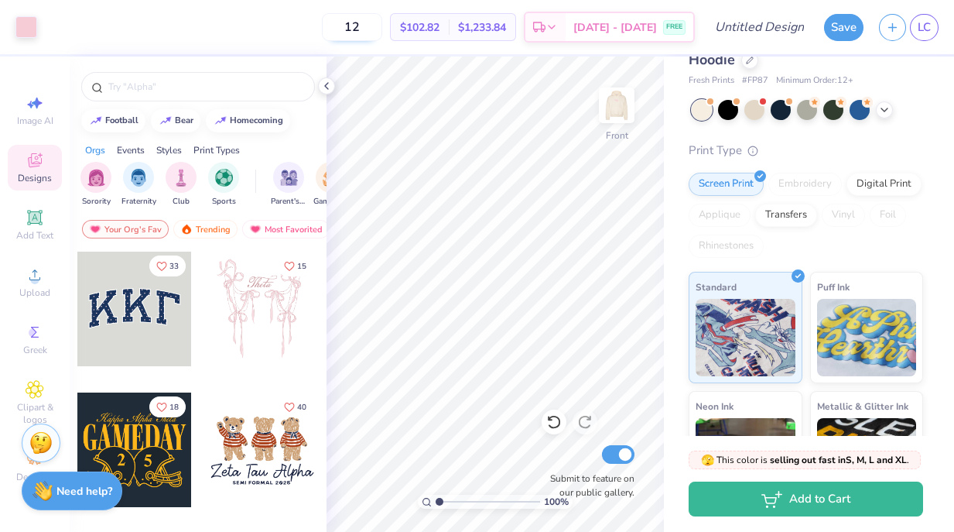
click at [382, 24] on input "12" at bounding box center [352, 27] width 60 height 28
click at [379, 24] on input "12" at bounding box center [352, 27] width 60 height 28
type input "15"
